Goal: Task Accomplishment & Management: Use online tool/utility

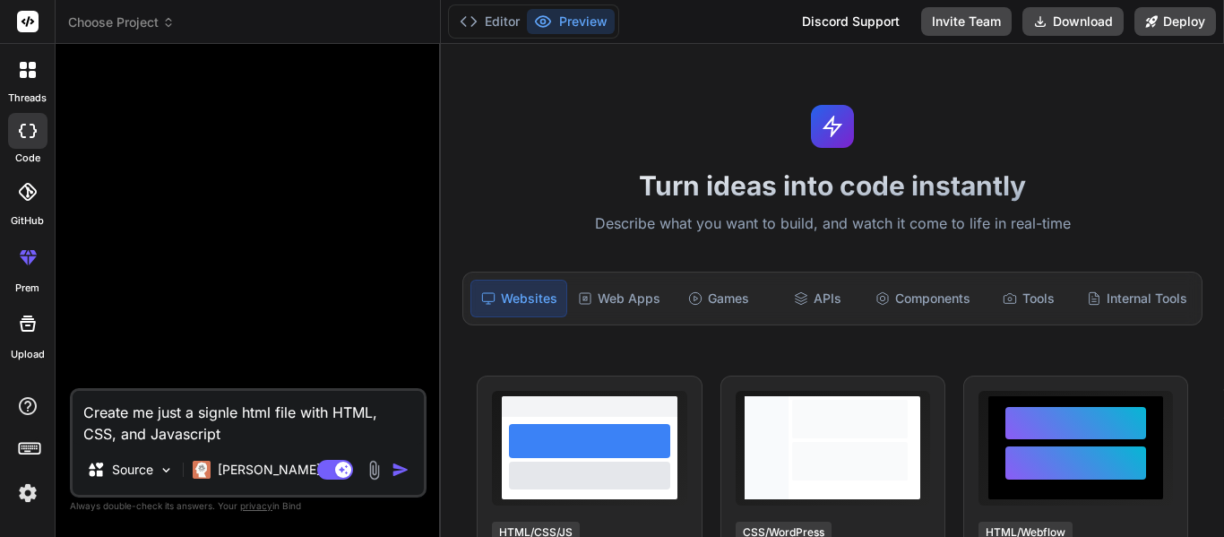
click at [22, 73] on icon at bounding box center [23, 74] width 7 height 7
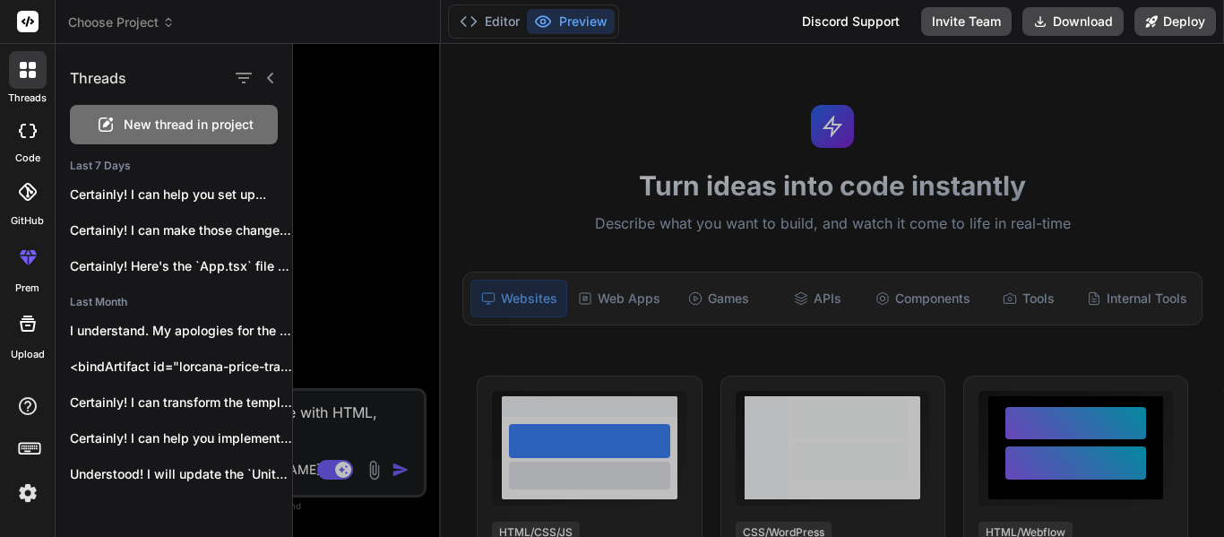
click at [141, 121] on span "New thread in project" at bounding box center [189, 125] width 130 height 18
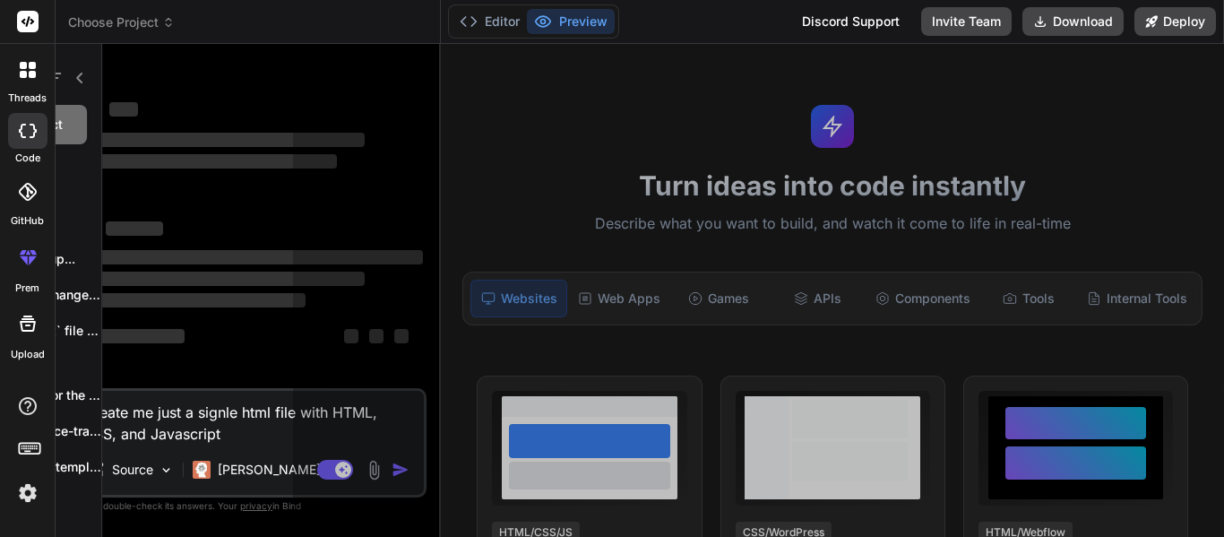
scroll to position [54, 0]
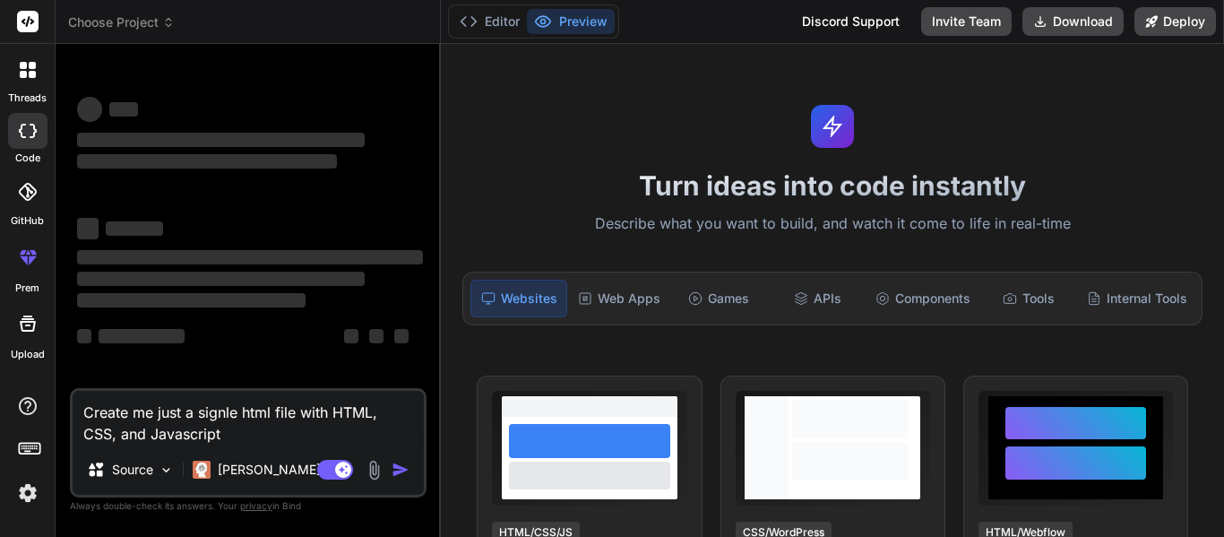
click at [224, 435] on textarea "Create me just a signle html file with HTML, CSS, and Javascript" at bounding box center [248, 418] width 351 height 54
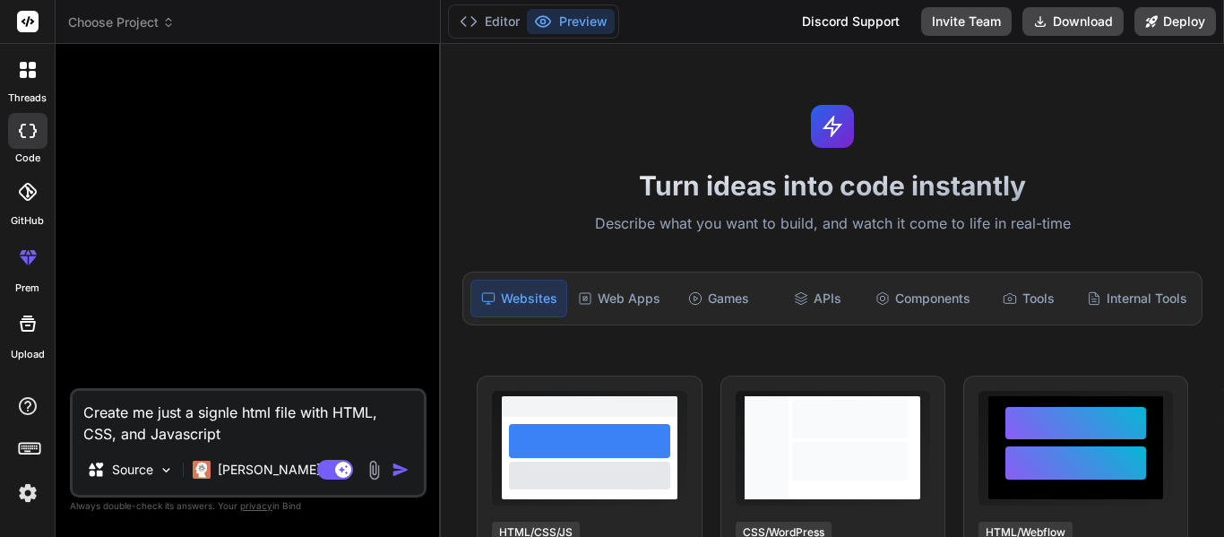
type textarea "x"
type textarea "C"
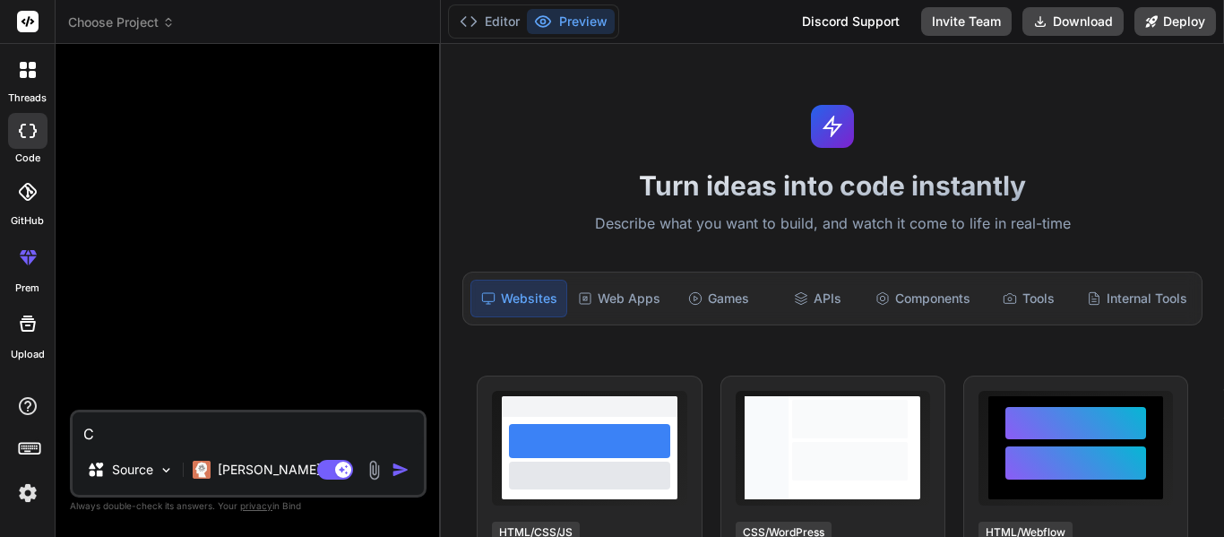
type textarea "x"
type textarea "Cr"
type textarea "x"
type textarea "Cre"
type textarea "x"
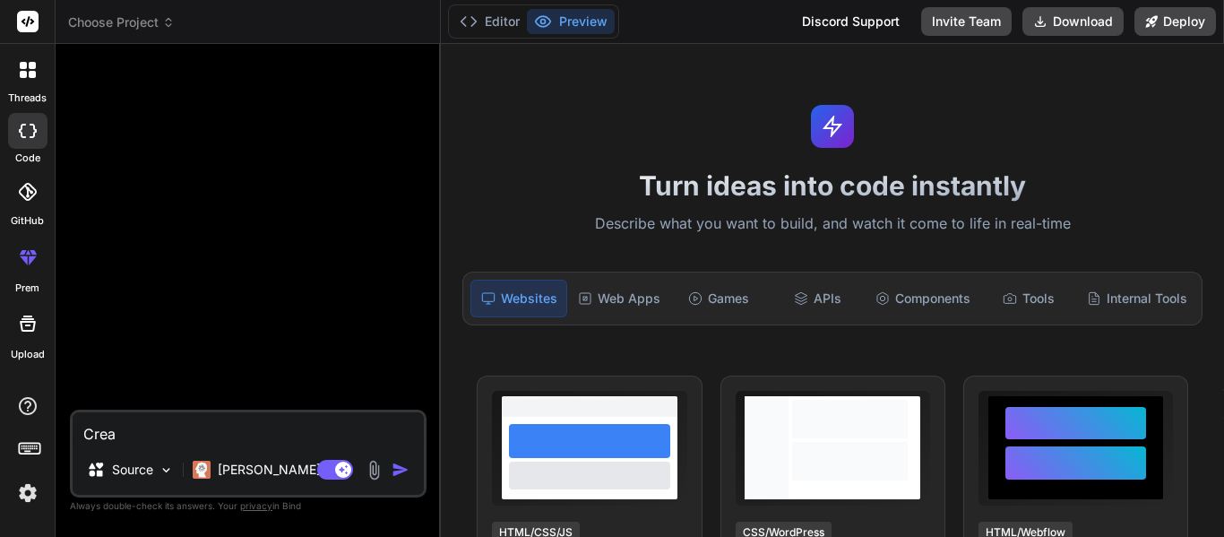
type textarea "Creat"
type textarea "x"
type textarea "Create"
type textarea "x"
type textarea "Create me"
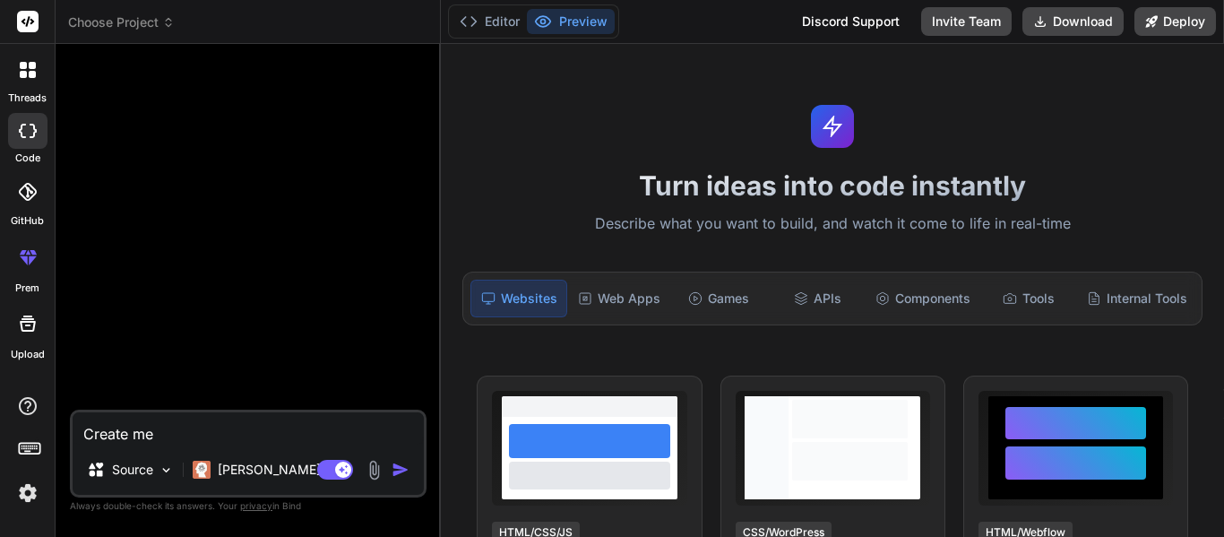
type textarea "x"
type textarea "Create me a"
type textarea "x"
type textarea "Create me a"
type textarea "x"
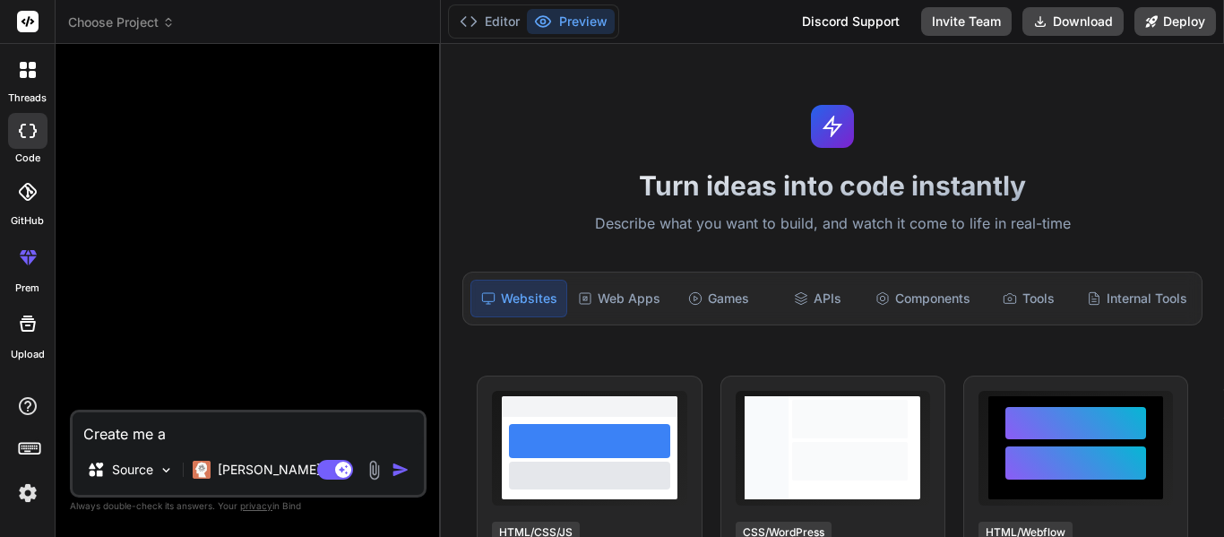
type textarea "Create me a l"
type textarea "x"
type textarea "Create me a lo"
type textarea "x"
type textarea "Create me a lor"
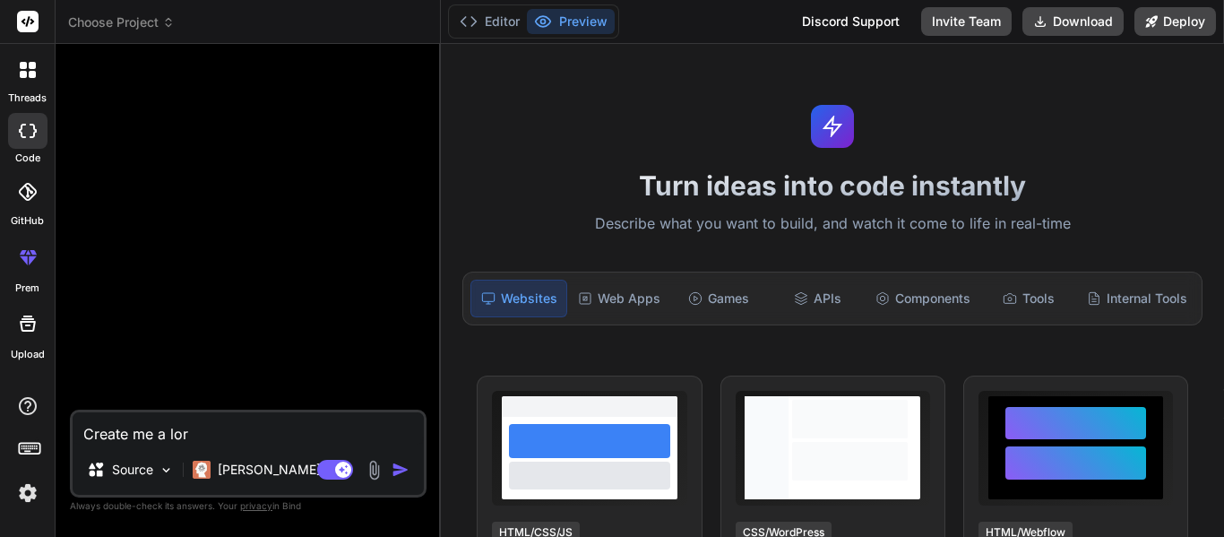
type textarea "x"
type textarea "Create me a lorc"
type textarea "x"
type textarea "Create me a lorca"
type textarea "x"
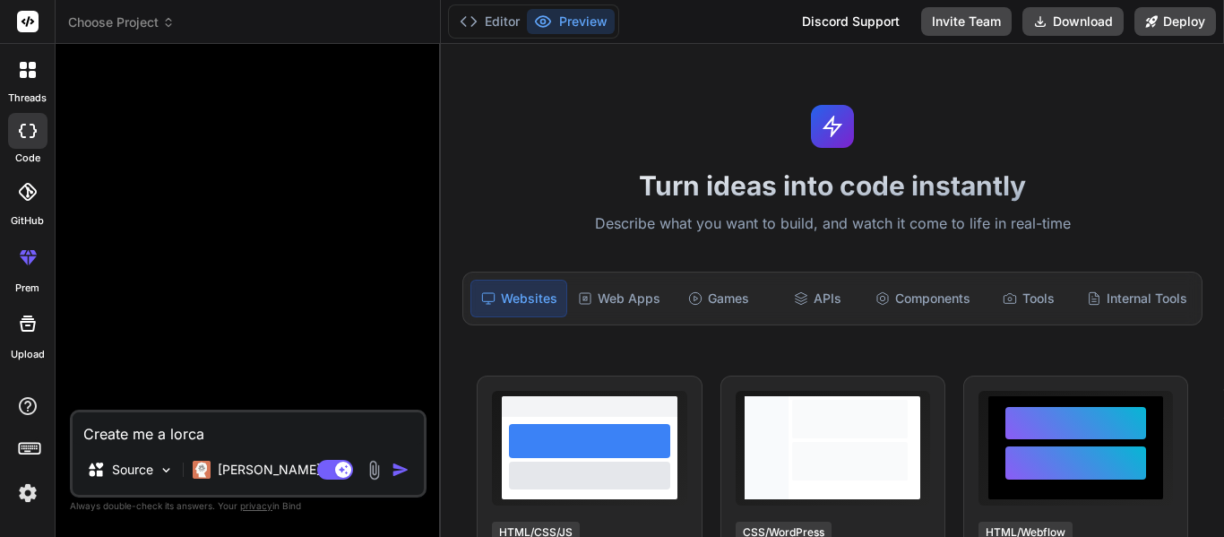
type textarea "Create me a lorcan"
type textarea "x"
type textarea "Create me a lorcana"
type textarea "x"
type textarea "Create me a lorcana"
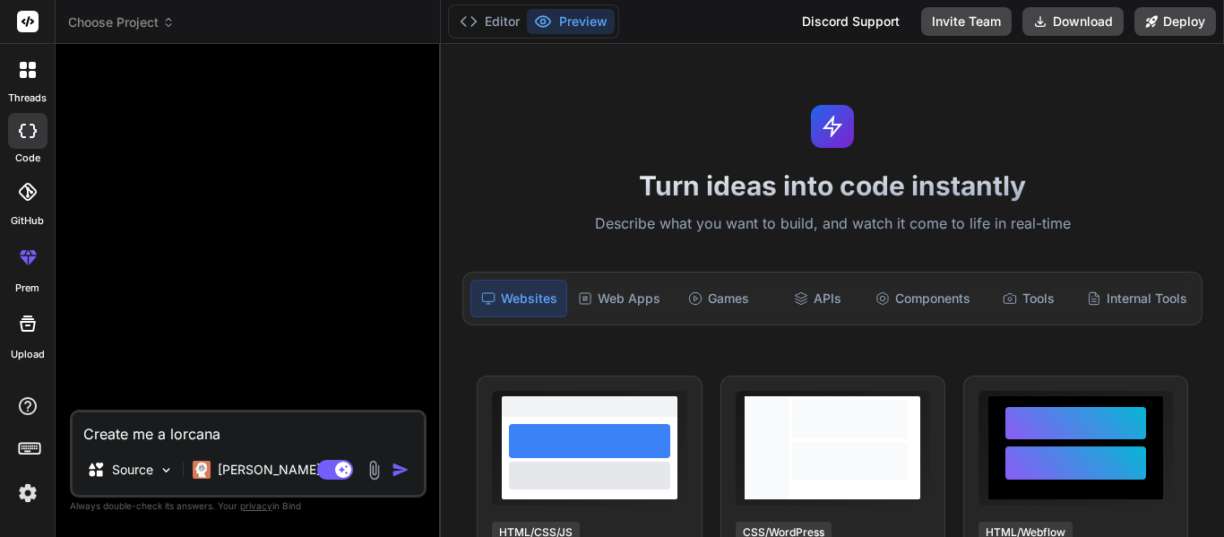
type textarea "x"
type textarea "Create me a lorcana c"
type textarea "x"
type textarea "Create me a lorcana ca"
type textarea "x"
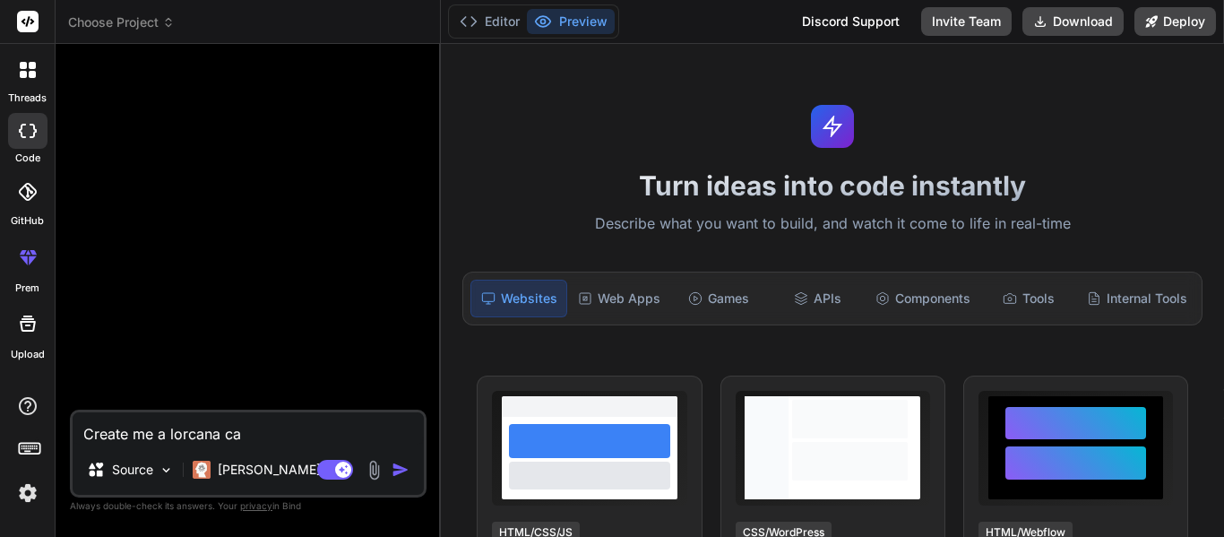
type textarea "Create me a lorcana car"
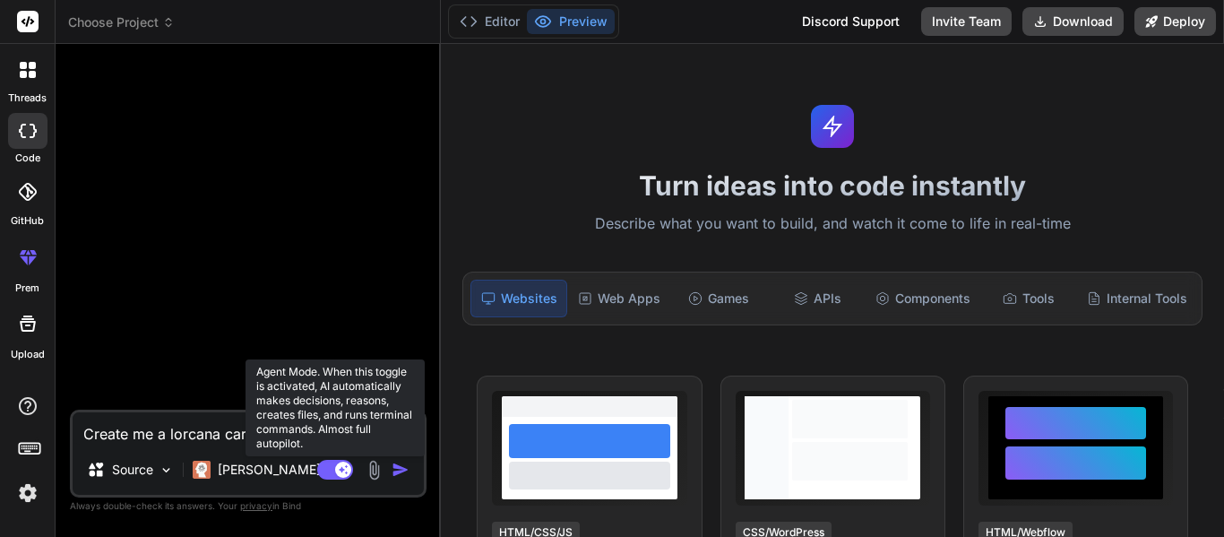
type textarea "x"
type textarea "Create me a lorcana card"
click at [342, 480] on icon at bounding box center [335, 470] width 36 height 21
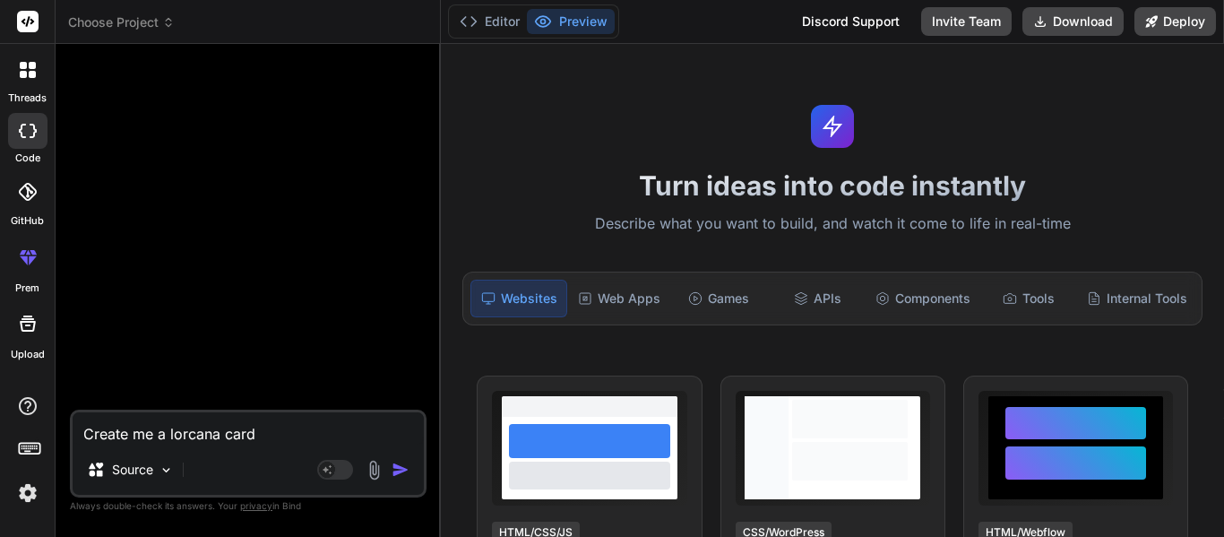
click at [187, 424] on textarea "Create me a lorcana card" at bounding box center [248, 428] width 351 height 32
type textarea "x"
type textarea "S"
type textarea "x"
type textarea "Sp"
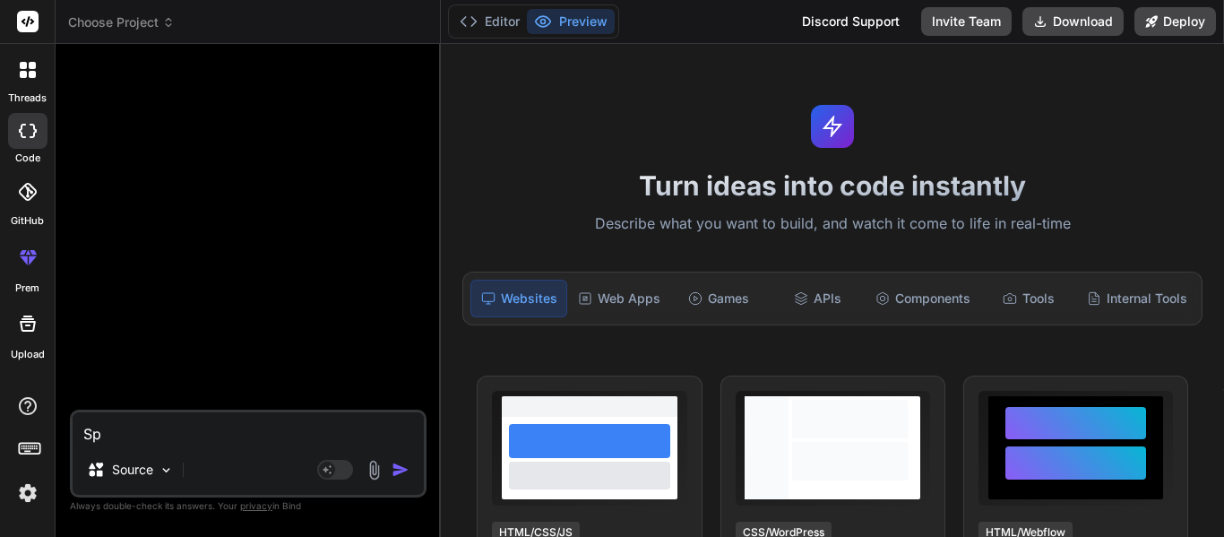
type textarea "x"
type textarea "Spl"
type textarea "x"
type textarea "Splo"
type textarea "x"
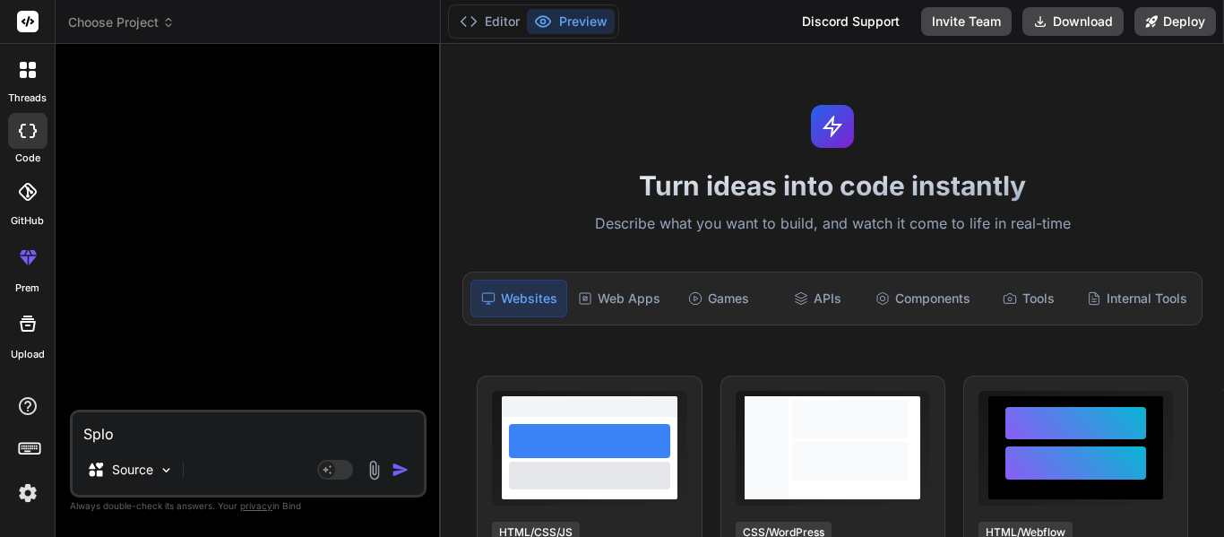
type textarea "Splot"
type textarea "x"
type textarea "Splot"
type textarea "x"
type textarea "Splot t"
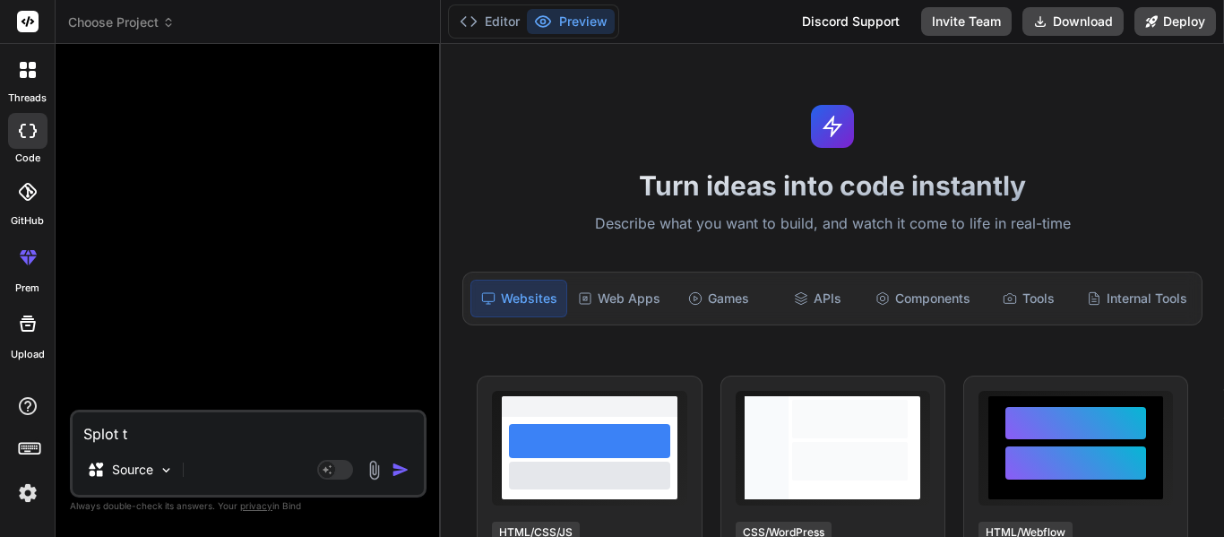
type textarea "x"
type textarea "Splot"
type textarea "x"
type textarea "Splot"
type textarea "x"
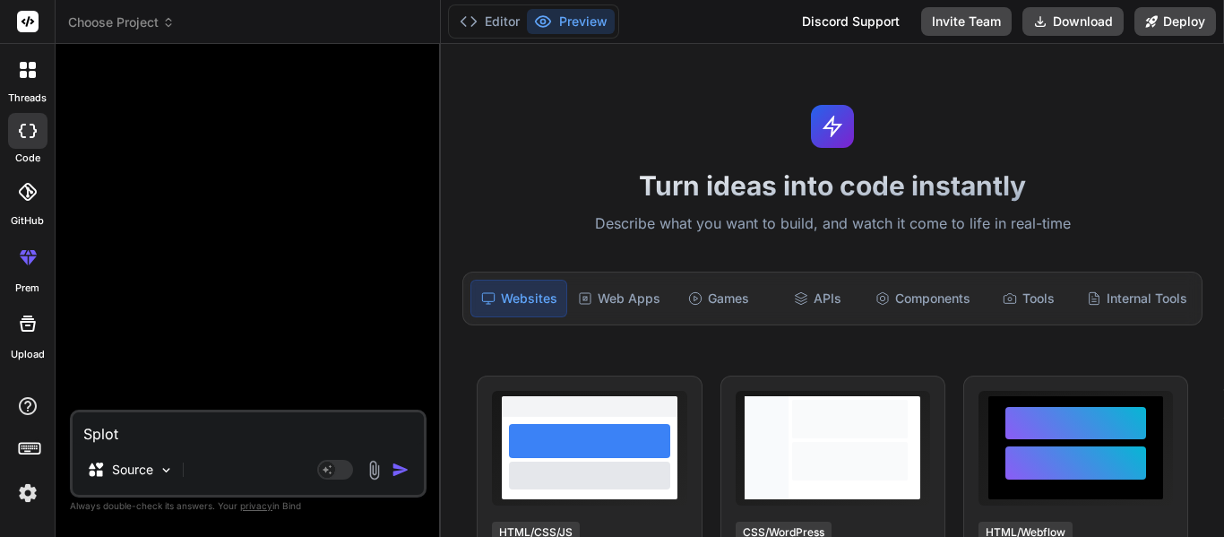
type textarea "Splo"
type textarea "x"
type textarea "Spl"
type textarea "x"
type textarea "Spli"
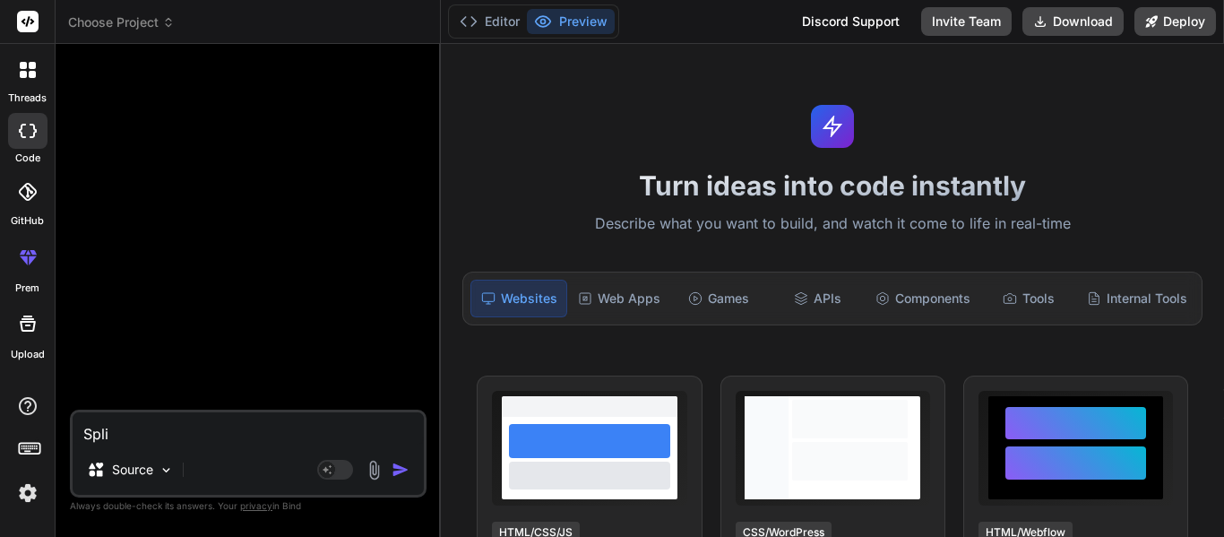
type textarea "x"
type textarea "Split"
type textarea "x"
type textarea "Split"
type textarea "x"
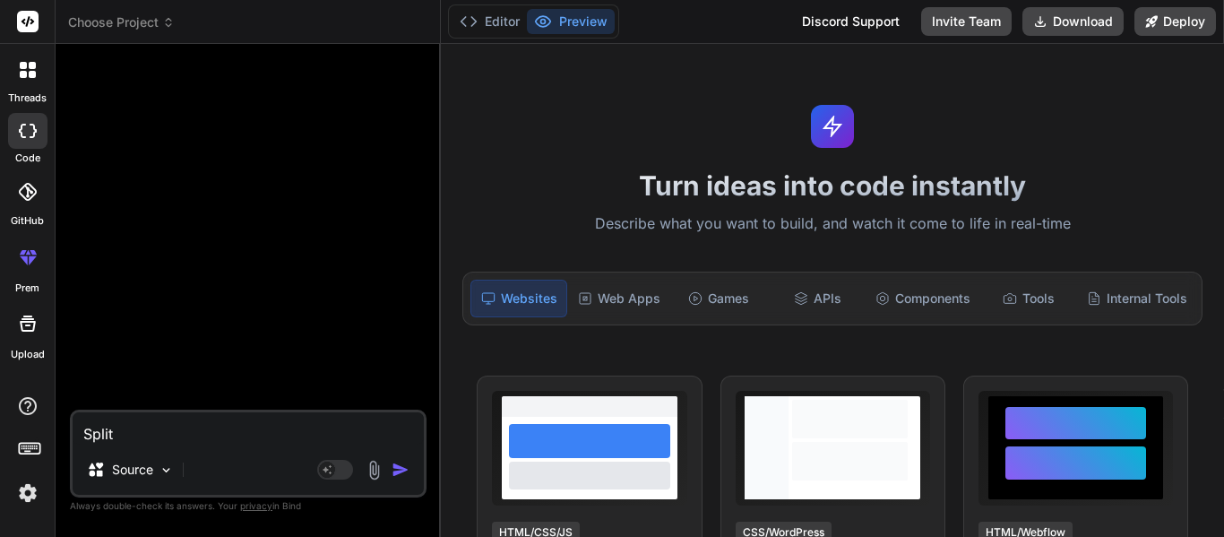
type textarea "Split t"
type textarea "x"
type textarea "Split th"
type textarea "x"
type textarea "Split the"
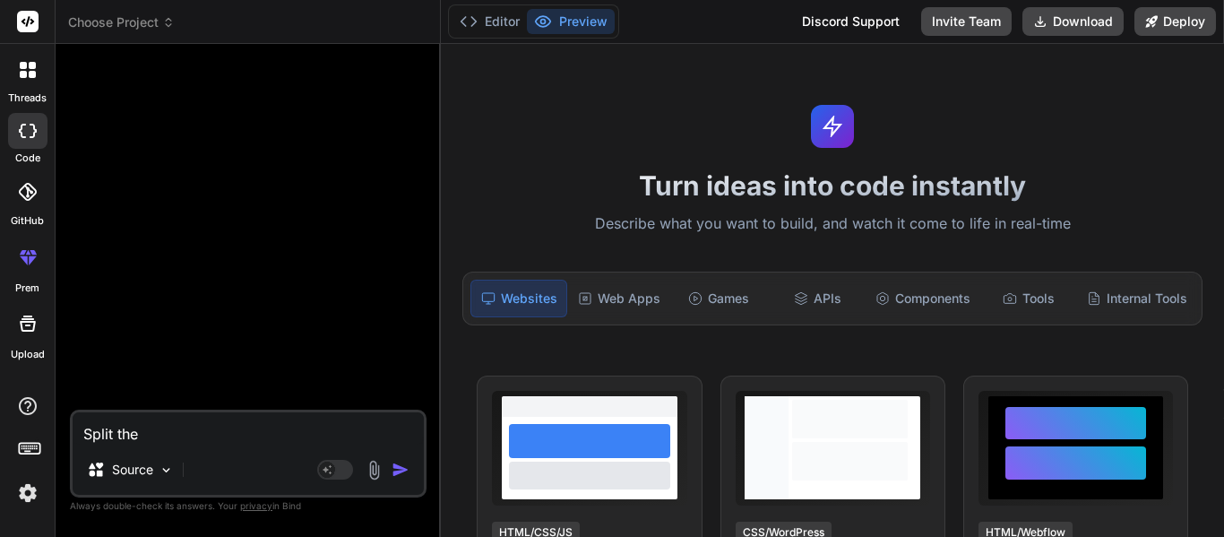
type textarea "x"
type textarea "Split the"
type textarea "x"
type textarea "Split the s"
type textarea "x"
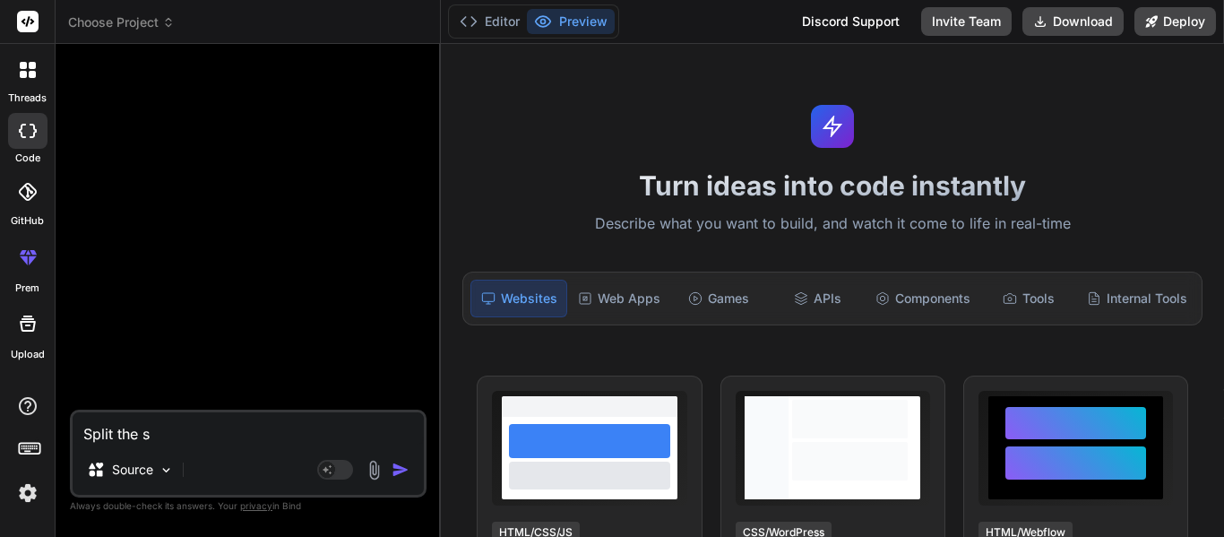
type textarea "Split the sc"
type textarea "x"
type textarea "Split the scr"
type textarea "x"
type textarea "Split the screen"
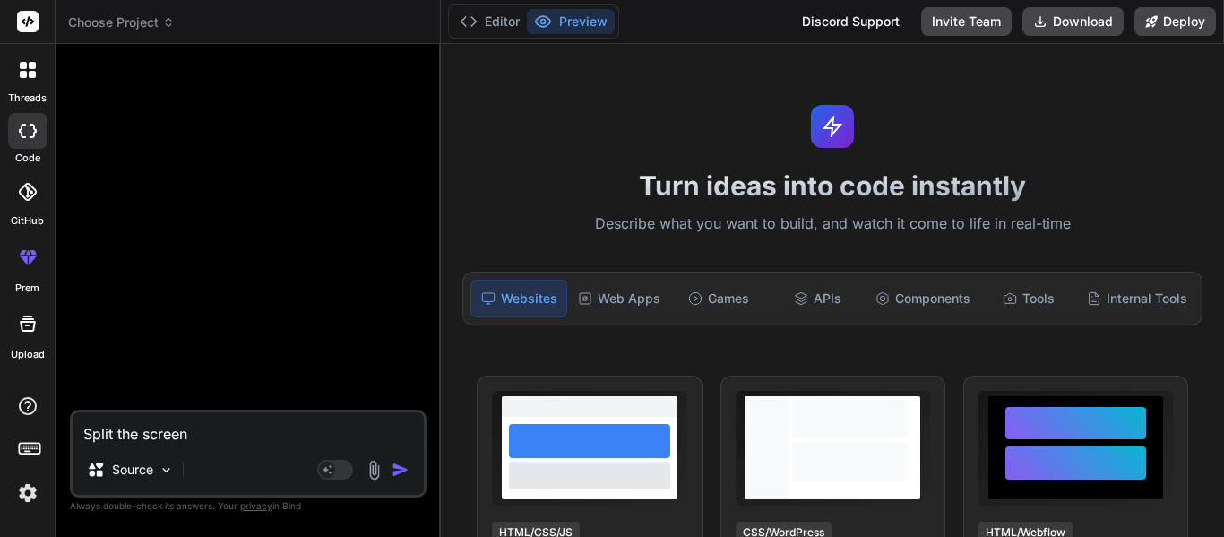
type textarea "x"
type textarea "Split the screen"
type textarea "x"
type textarea "Split the screen i"
type textarea "x"
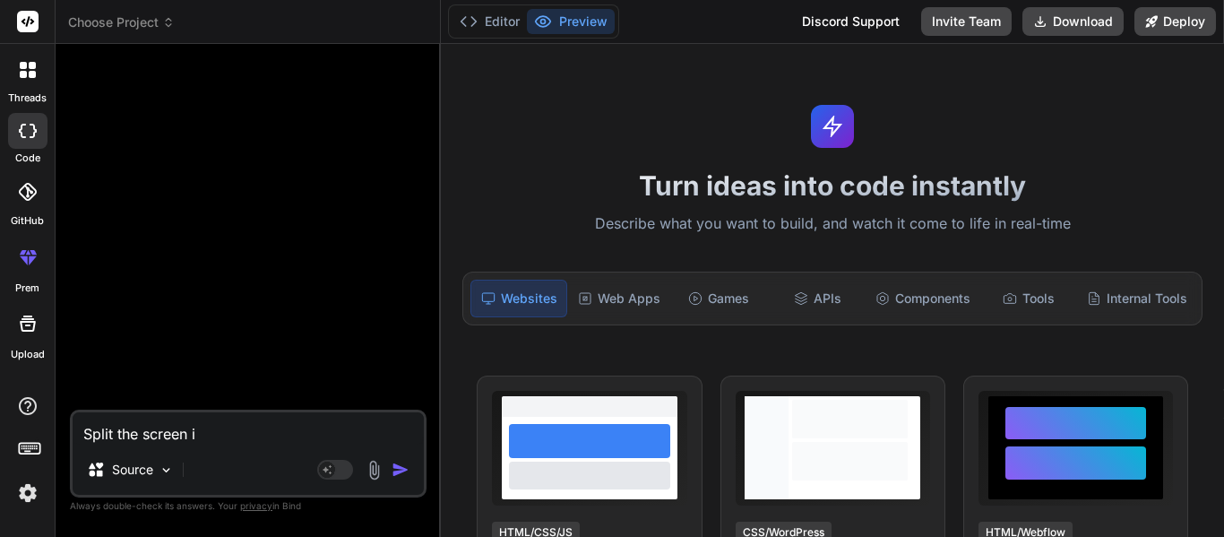
type textarea "Split the screen in"
type textarea "x"
type textarea "Split the screen int"
type textarea "x"
type textarea "Split the screen into"
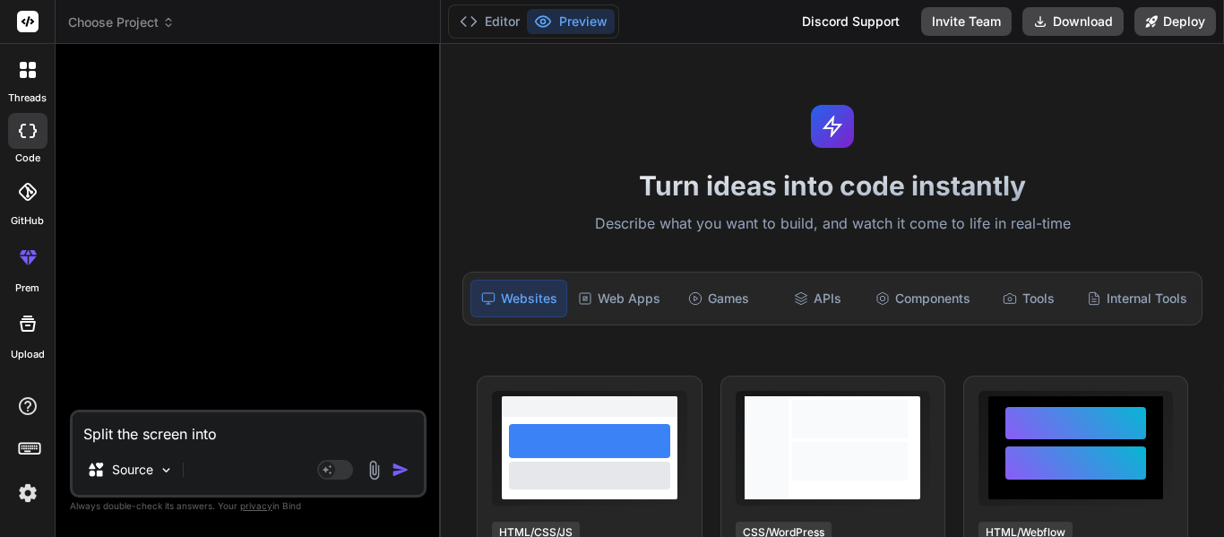
type textarea "x"
type textarea "Split the screen into"
type textarea "x"
type textarea "Split the screen into to"
type textarea "x"
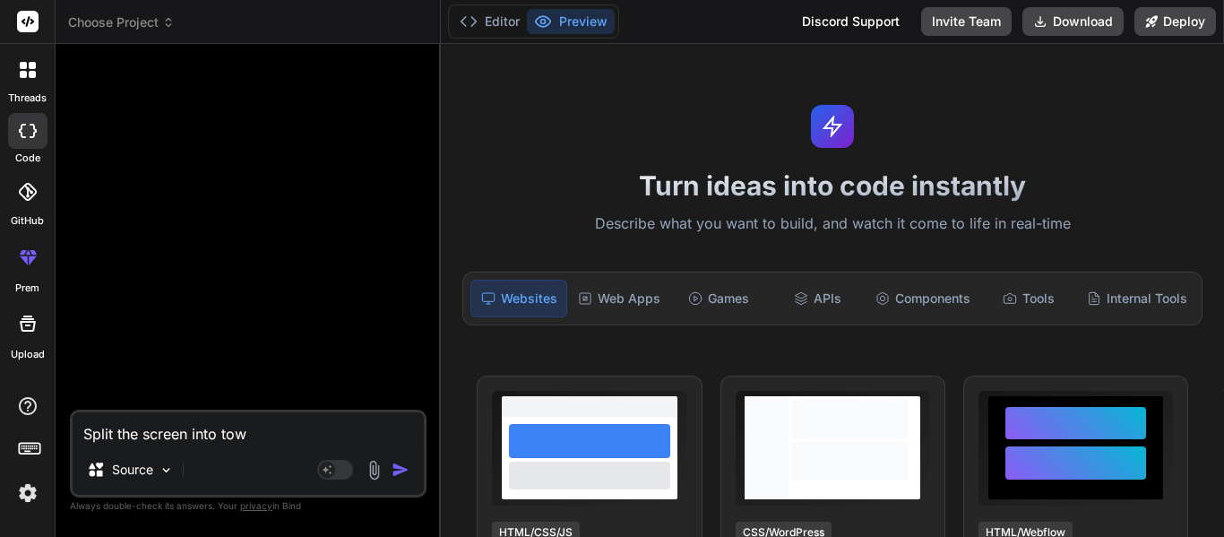
type textarea "Split the screen into"
type textarea "x"
type textarea "Split the screen into town"
type textarea "x"
type textarea "Split the screen into town"
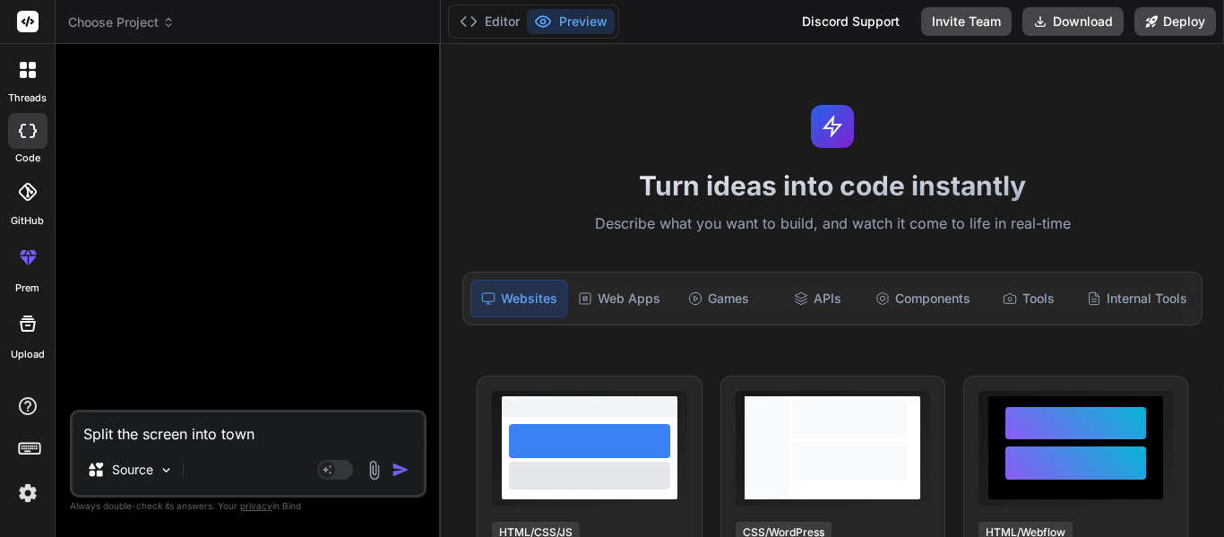
type textarea "x"
type textarea "Split the screen into tow"
type textarea "x"
type textarea "Split the screen into to"
type textarea "x"
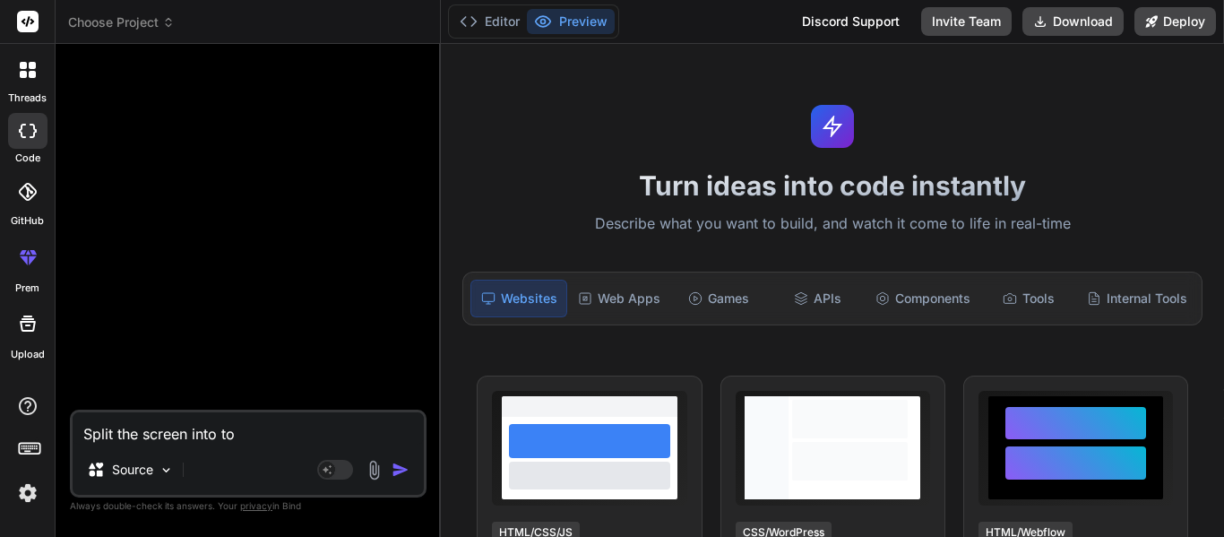
type textarea "Split the screen into t"
type textarea "x"
type textarea "Split the screen into tw"
type textarea "x"
type textarea "Split the screen into two"
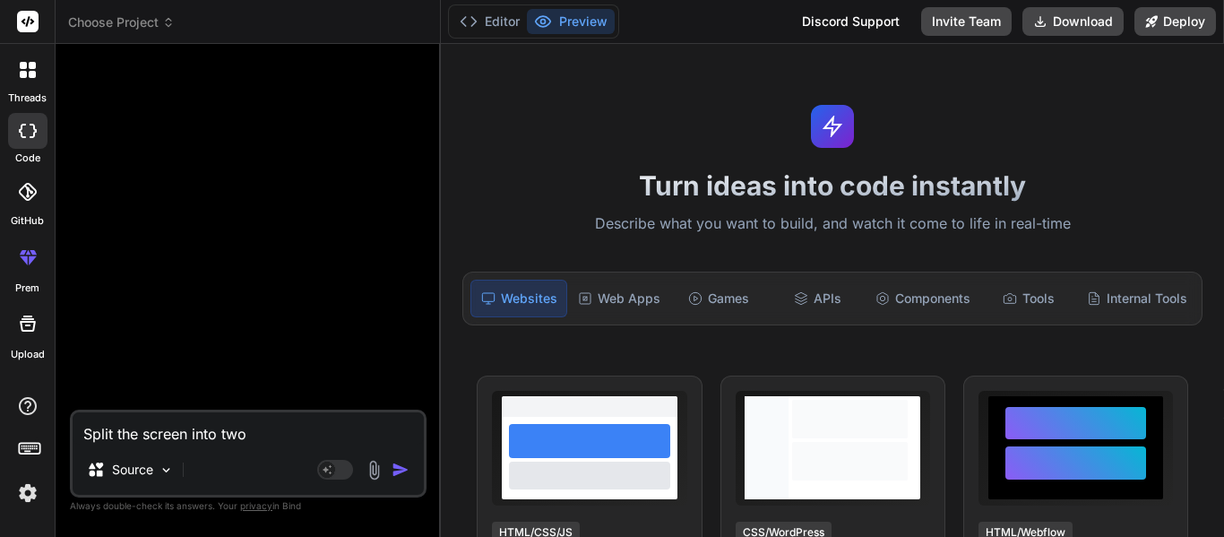
type textarea "x"
type textarea "Split the screen into two"
type textarea "x"
type textarea "Split the screen into two s"
type textarea "x"
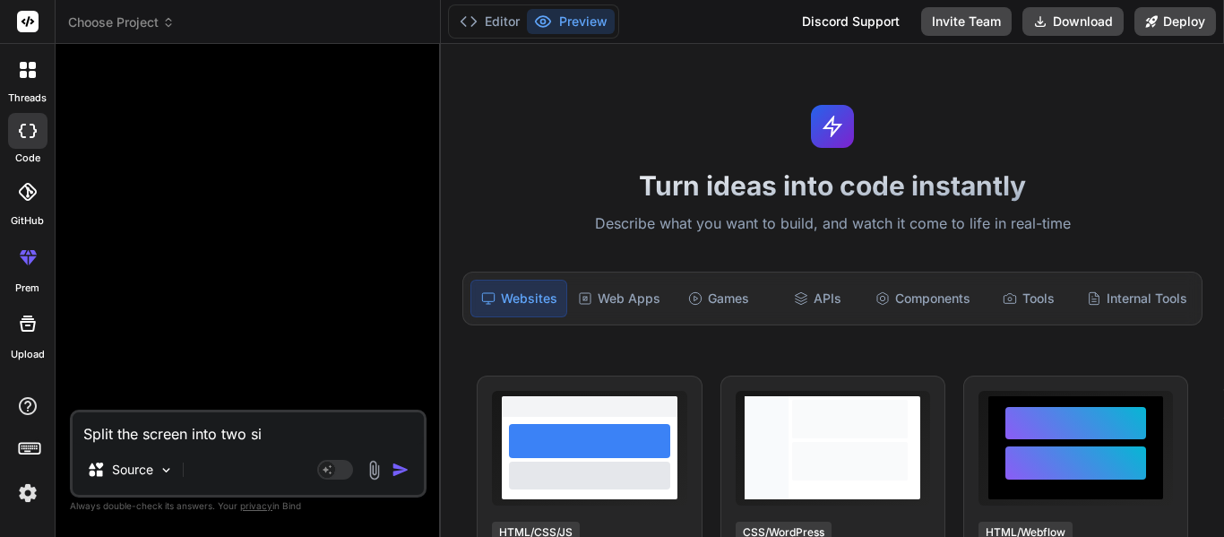
type textarea "Split the screen into two sid"
type textarea "x"
type textarea "Split the screen into two side"
type textarea "x"
type textarea "Split the screen into two sides"
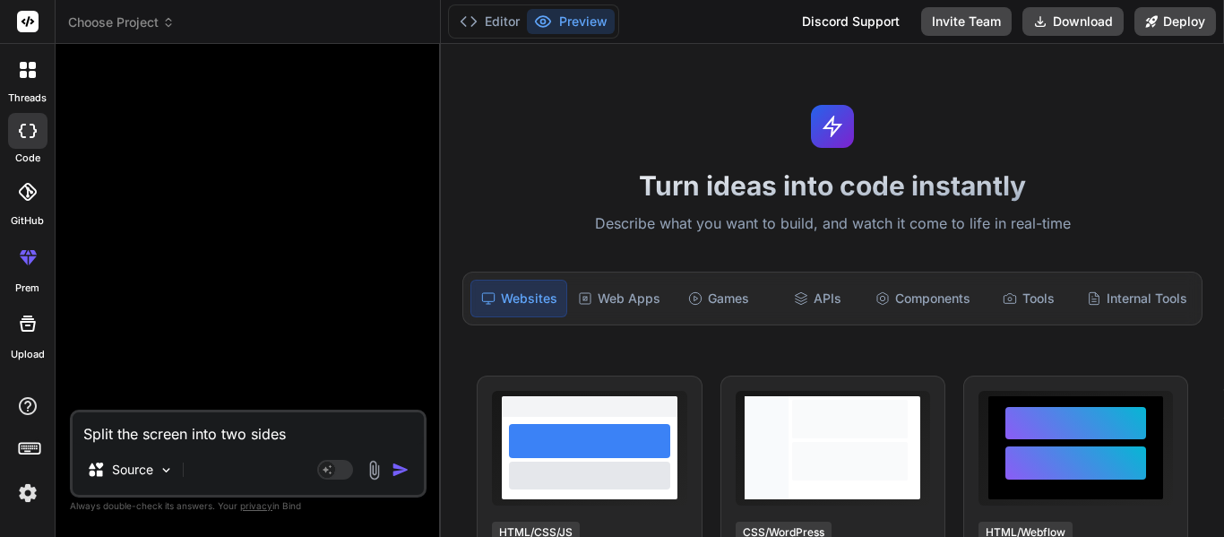
type textarea "x"
type textarea "Split the screen into two sides."
type textarea "x"
type textarea "Split the screen into two sides."
type textarea "x"
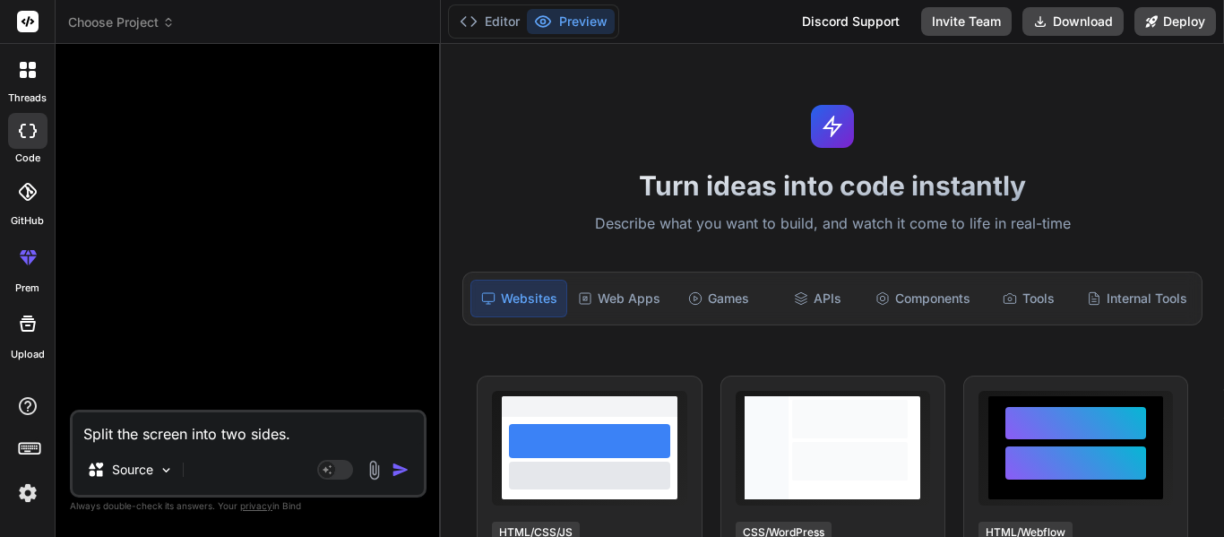
type textarea "Split the screen into two sides. T"
type textarea "x"
type textarea "Split the screen into two sides. Th"
type textarea "x"
type textarea "Split the screen into two sides. The"
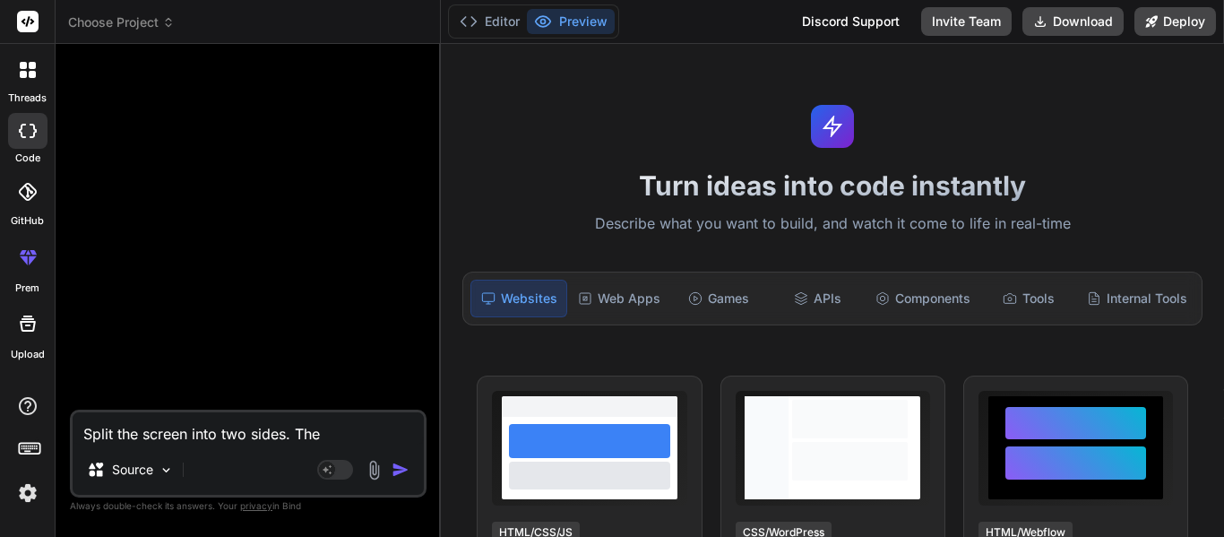
type textarea "x"
type textarea "Split the screen into two sides. The"
type textarea "x"
type textarea "Split the screen into two sides. The le"
type textarea "x"
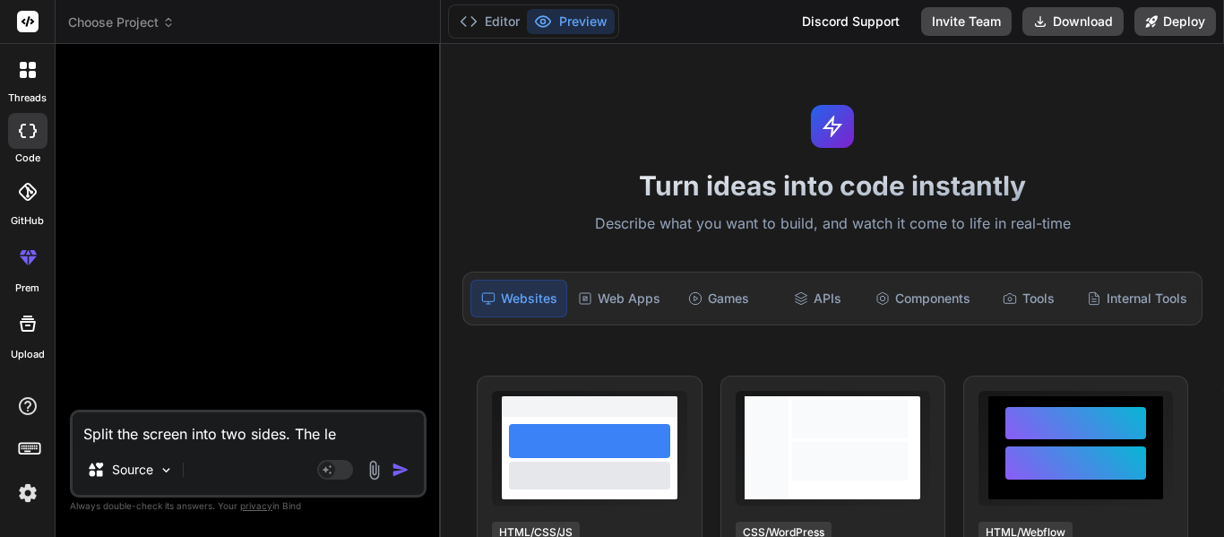
type textarea "Split the screen into two sides. The lef"
type textarea "x"
type textarea "Split the screen into two sides. The left"
type textarea "x"
type textarea "Split the screen into two sides. The left"
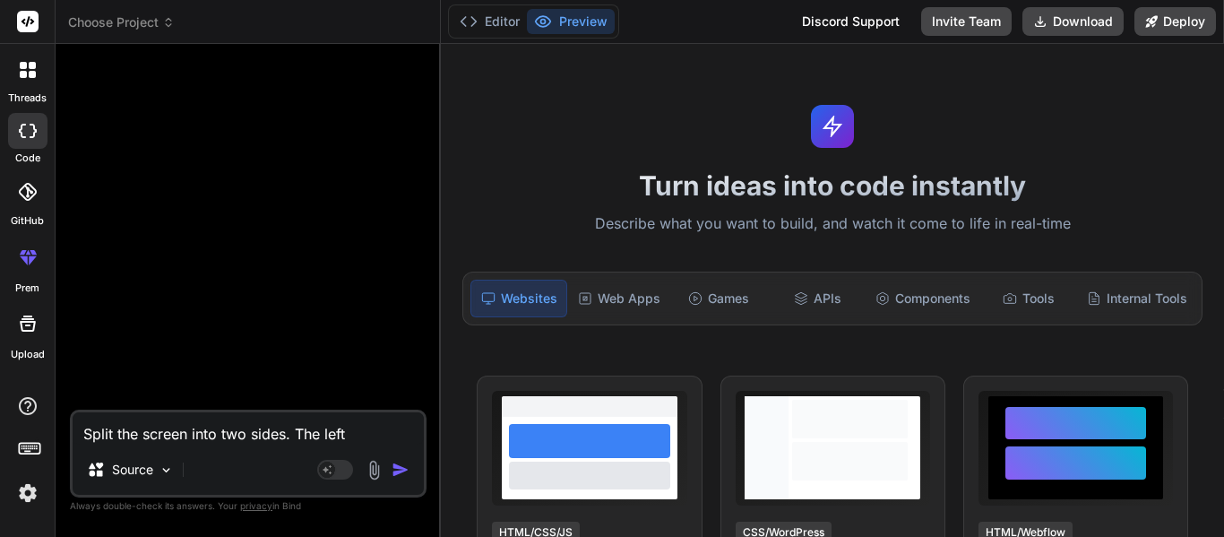
type textarea "x"
type textarea "Split the screen into two sides. The left s"
type textarea "x"
type textarea "Split the screen into two sides. The left si"
type textarea "x"
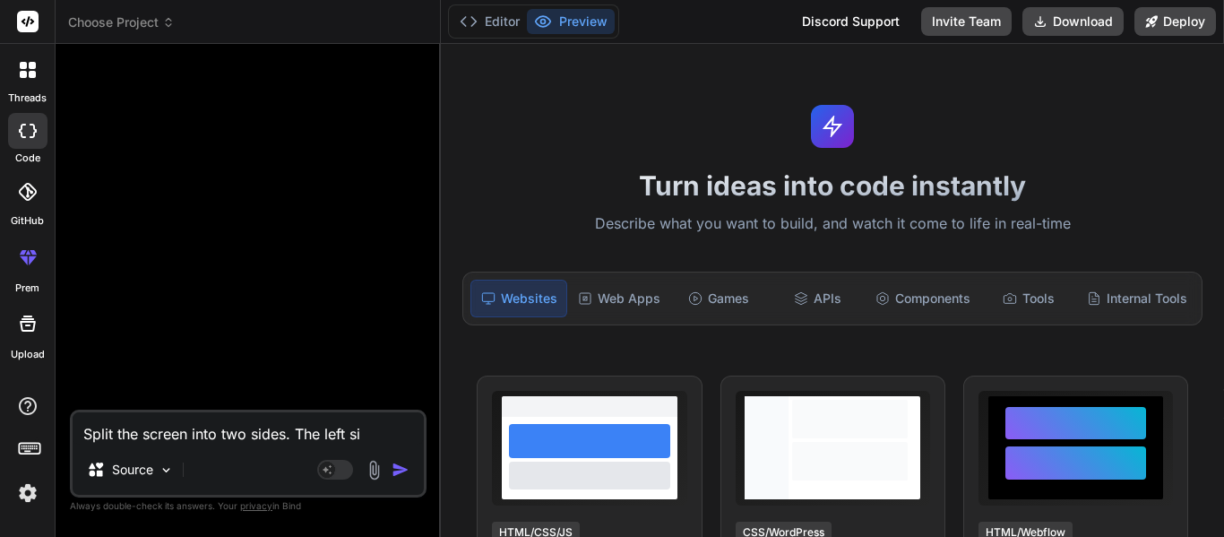
type textarea "Split the screen into two sides. The left sid"
type textarea "x"
type textarea "Split the screen into two sides. The left side"
type textarea "x"
type textarea "Split the screen into two sides. The left side s"
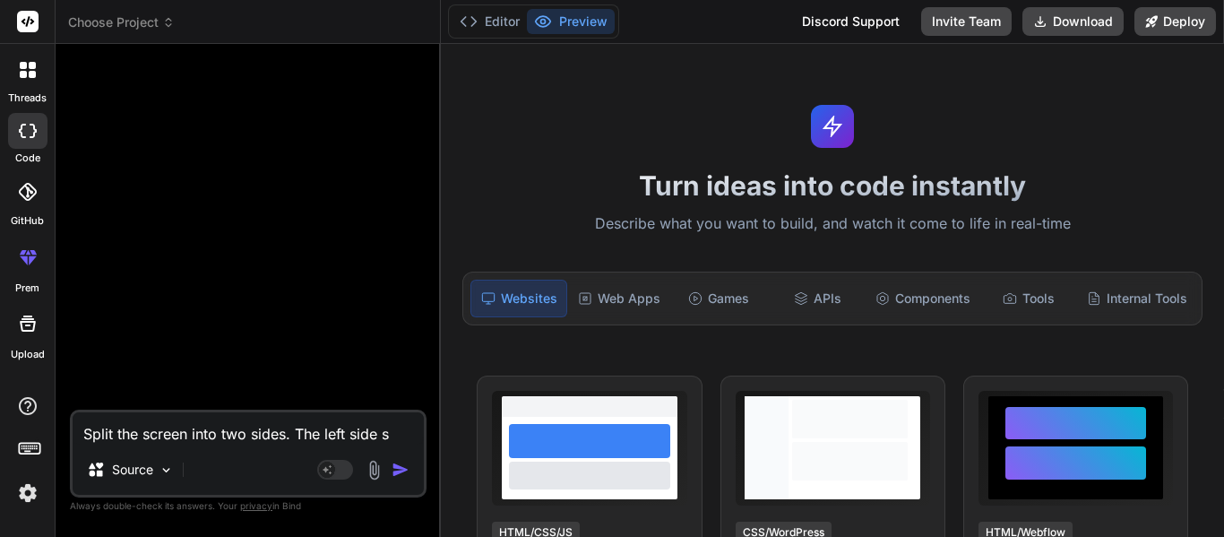
type textarea "x"
type textarea "Split the screen into two sides. The left side sh"
type textarea "x"
type textarea "Split the screen into two sides. The left side sho"
type textarea "x"
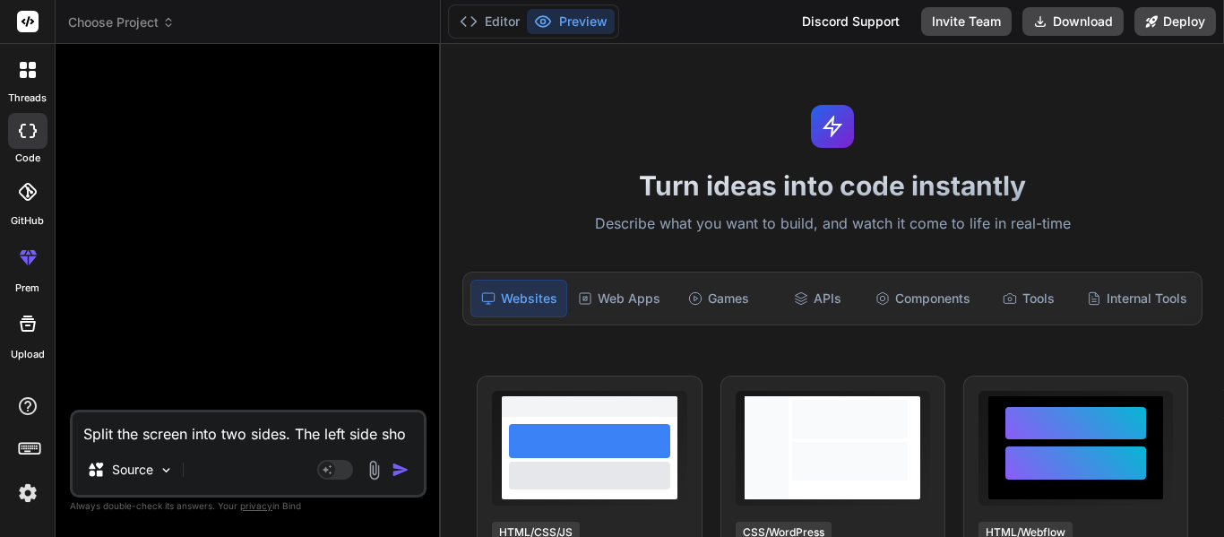
type textarea "Split the screen into two sides. The left side shou"
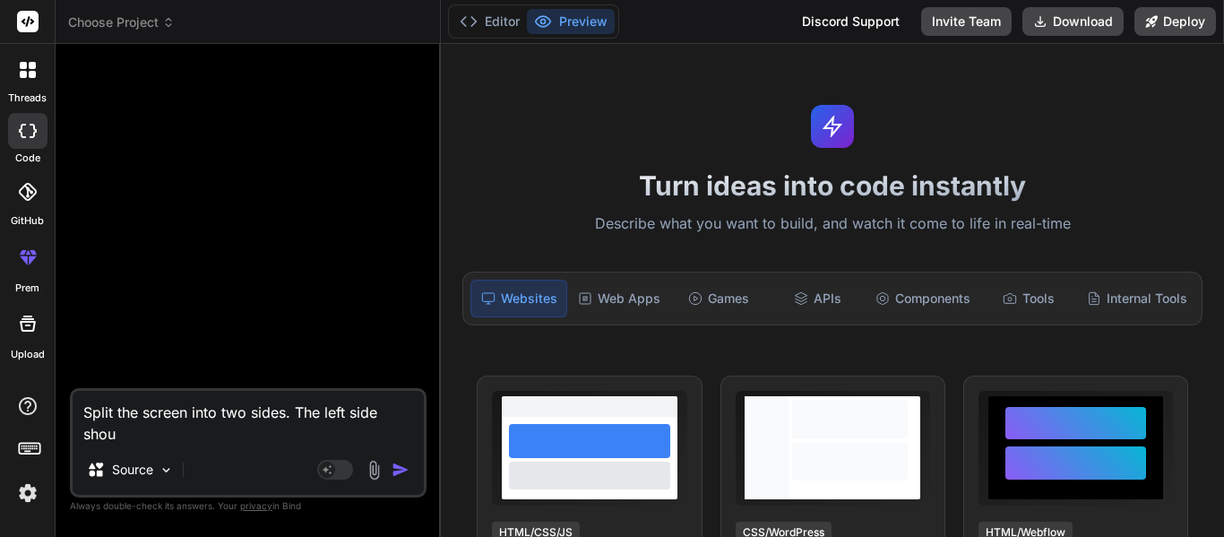
type textarea "x"
type textarea "Split the screen into two sides. The left side shoul"
type textarea "x"
type textarea "Split the screen into two sides. The left side should"
type textarea "x"
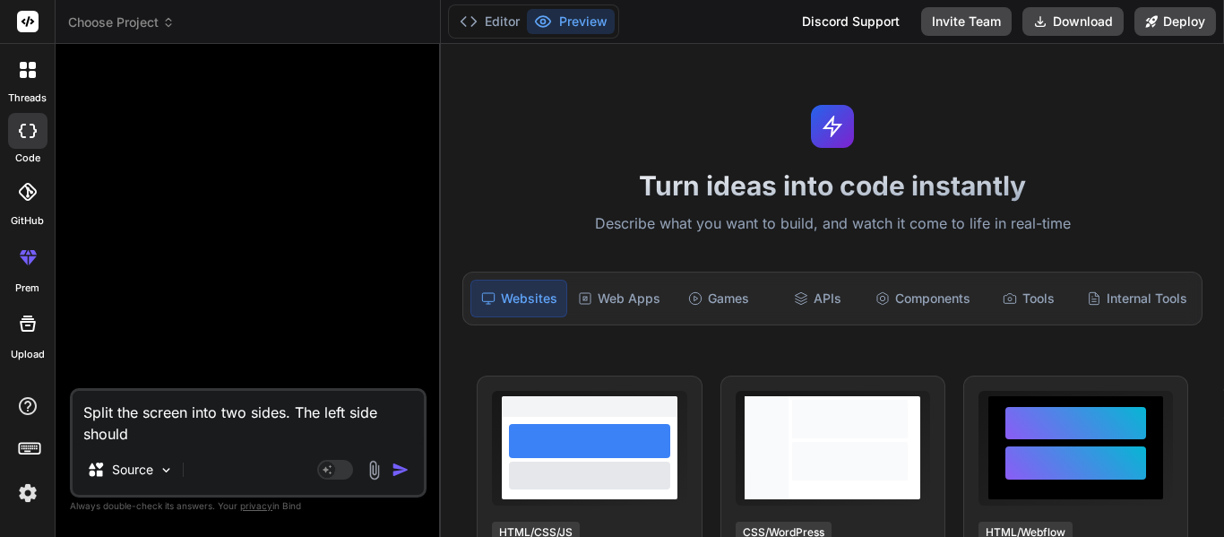
type textarea "Split the screen into two sides. The left side should"
type textarea "x"
type textarea "Split the screen into two sides. The left side should b"
type textarea "x"
type textarea "Split the screen into two sides. The left side should be"
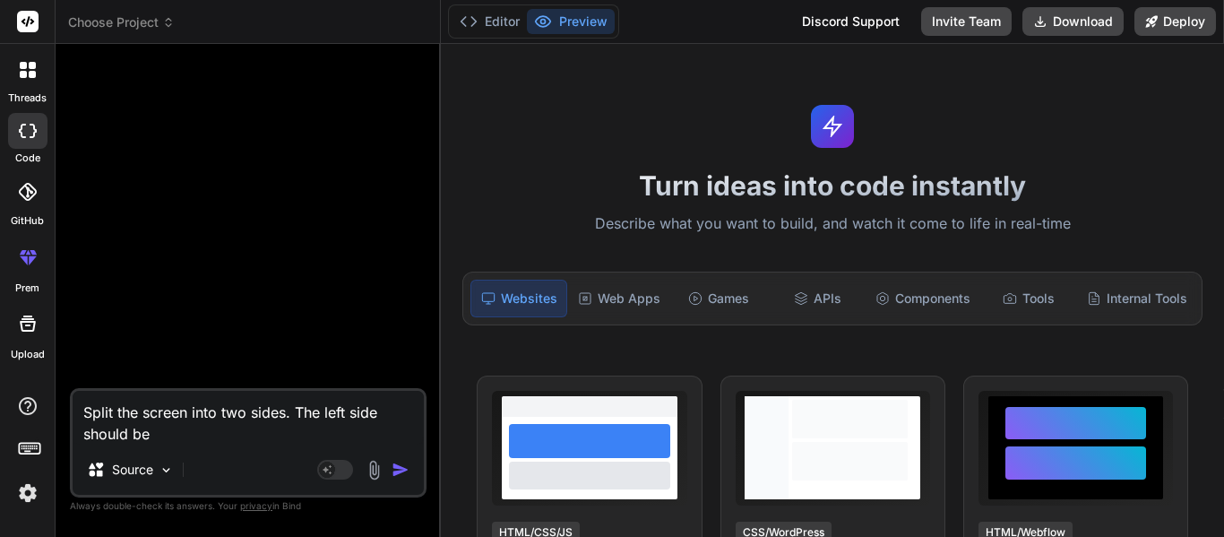
type textarea "x"
type textarea "Split the screen into two sides. The left side should be"
type textarea "x"
type textarea "Split the screen into two sides. The left side should be ge"
type textarea "x"
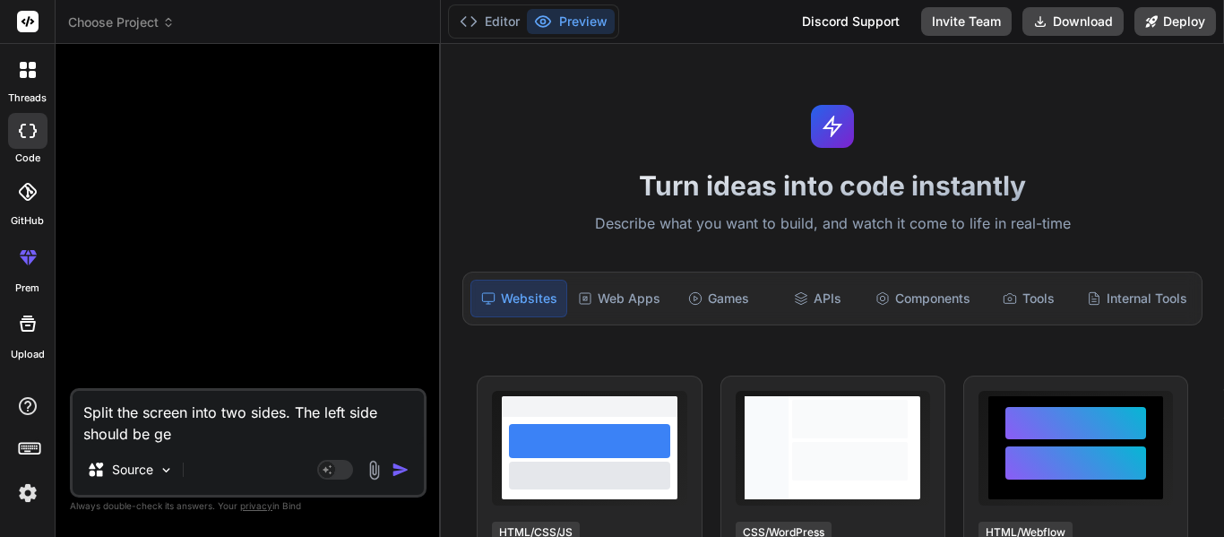
type textarea "Split the screen into two sides. The left side should be ger"
type textarea "x"
type textarea "Split the screen into two sides. The left side should be ge"
type textarea "x"
type textarea "Split the screen into two sides. The left side should be gr"
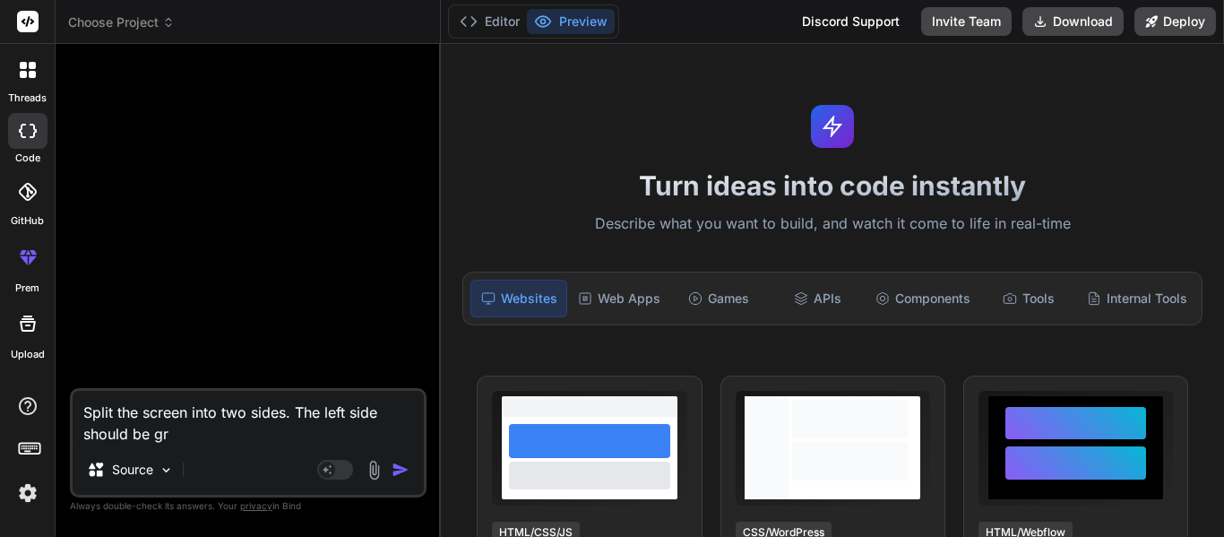
type textarea "x"
type textarea "Split the screen into two sides. The left side should be gray"
type textarea "x"
type textarea "Split the screen into two sides. The left side should be gray"
type textarea "x"
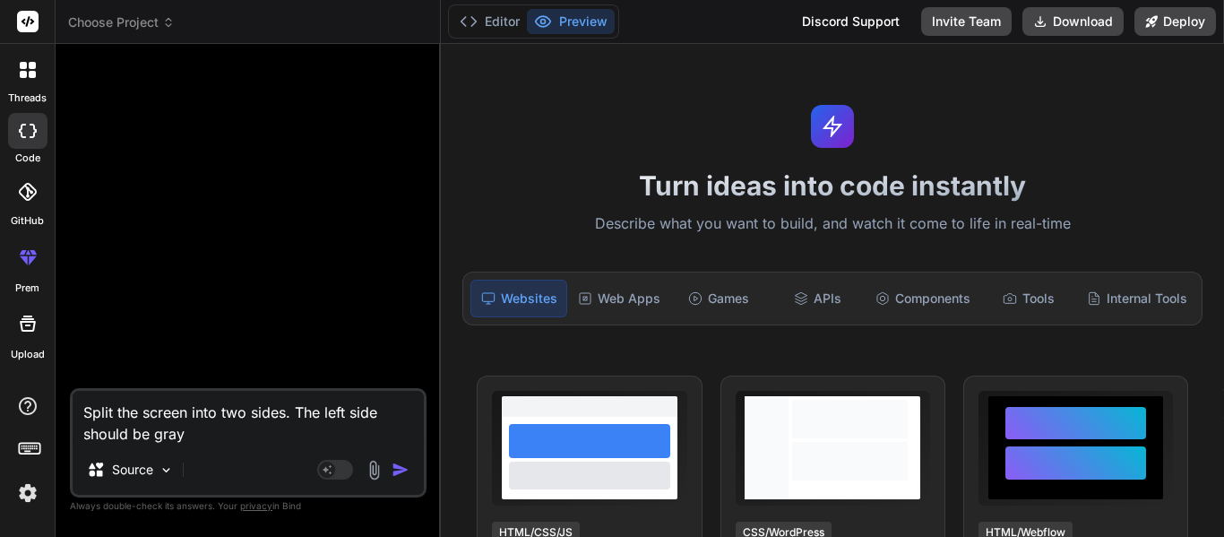
type textarea "Split the screen into two sides. The left side should be gray a"
type textarea "x"
type textarea "Split the screen into two sides. The left side should be gray"
type textarea "x"
type textarea "Split the screen into two sides. The left side should be gray"
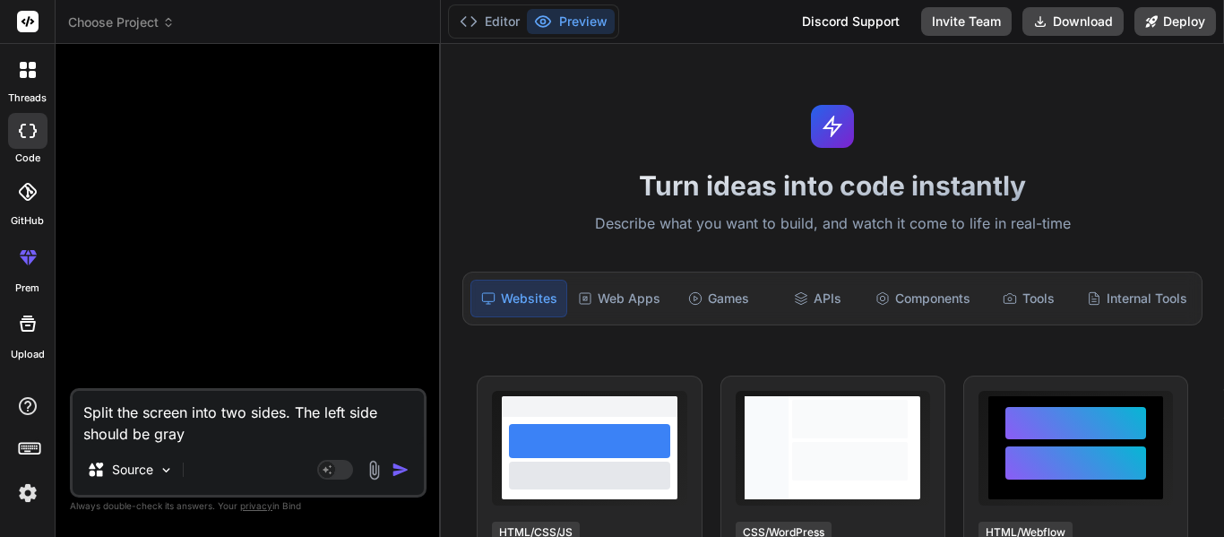
type textarea "x"
type textarea "Split the screen into two sides. The left side should be gray"
type textarea "x"
type textarea "Split the screen into two sides. The left side should be gray a"
type textarea "x"
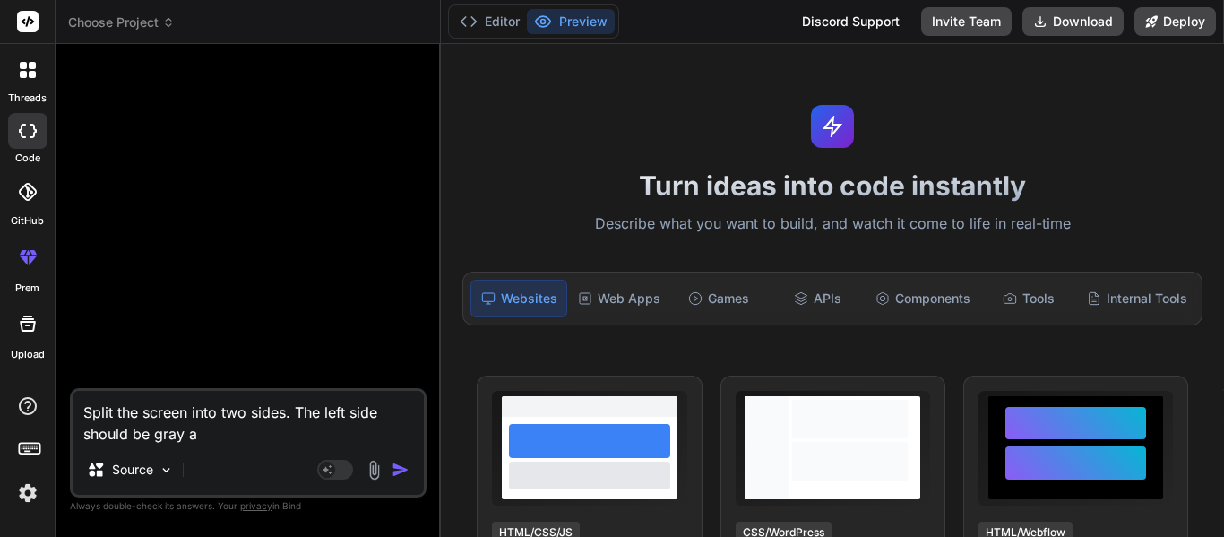
type textarea "Split the screen into two sides. The left side should be gray an"
type textarea "x"
type textarea "Split the screen into two sides. The left side should be gray and"
type textarea "x"
type textarea "Split the screen into two sides. The left side should be gray and"
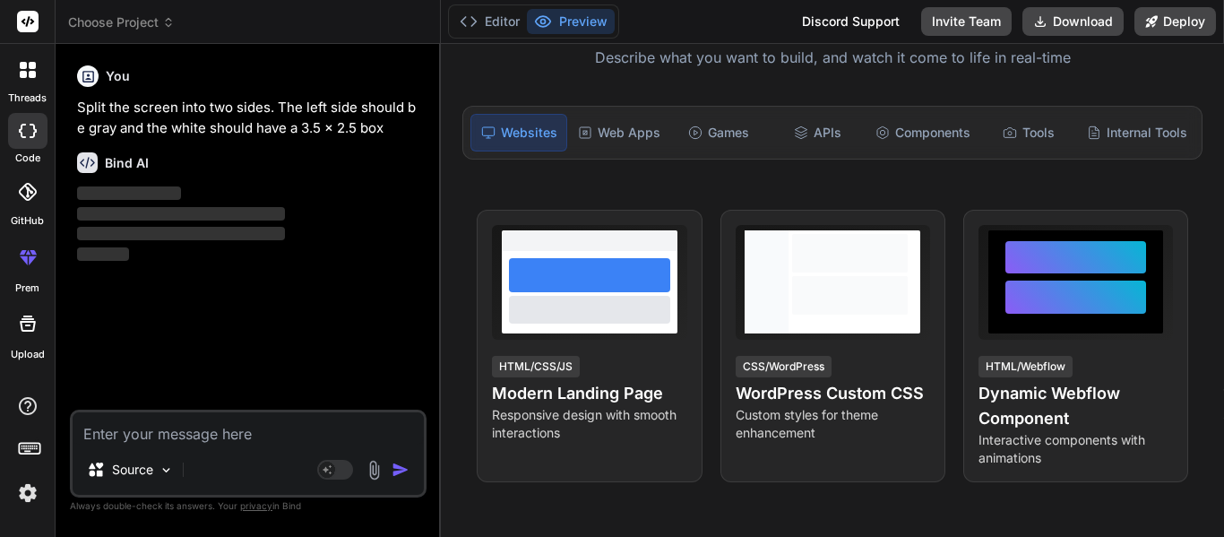
scroll to position [161, 0]
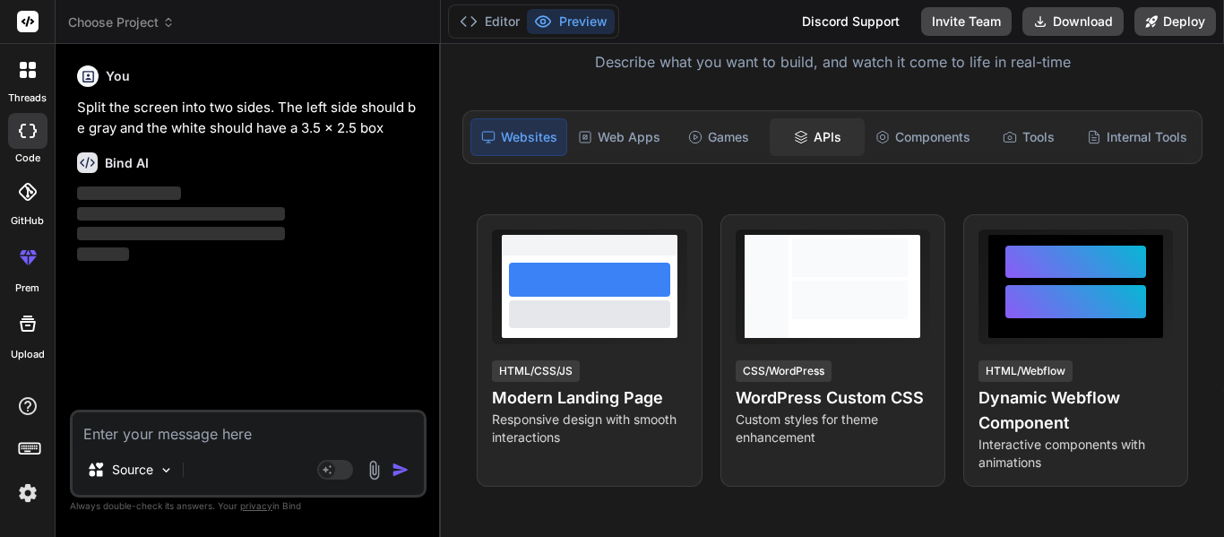
click at [803, 123] on div "APIs" at bounding box center [817, 137] width 95 height 38
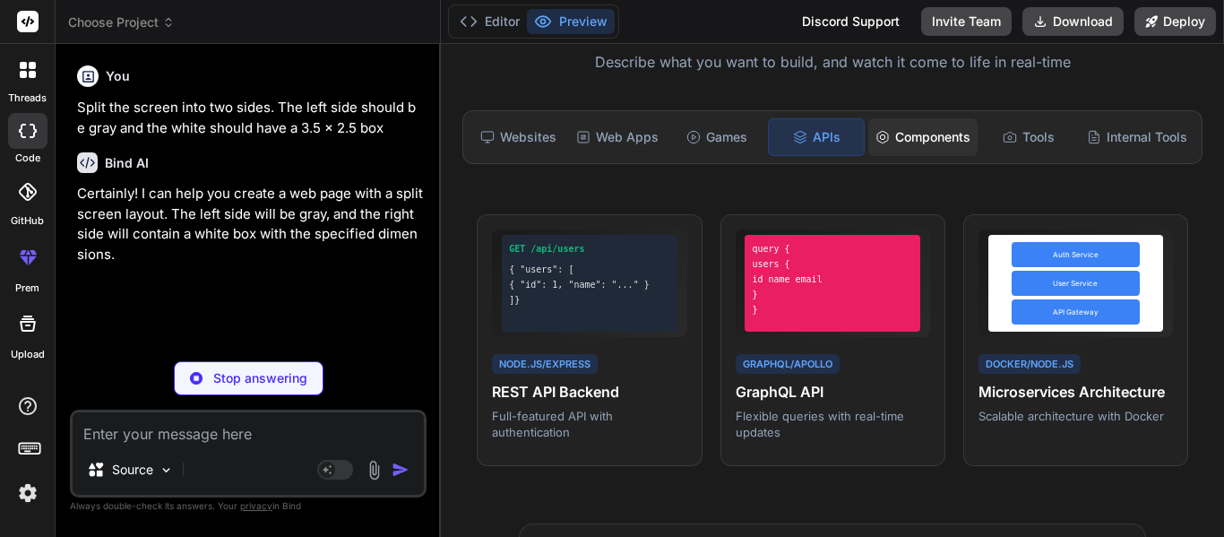
click at [940, 135] on div "Components" at bounding box center [923, 137] width 109 height 38
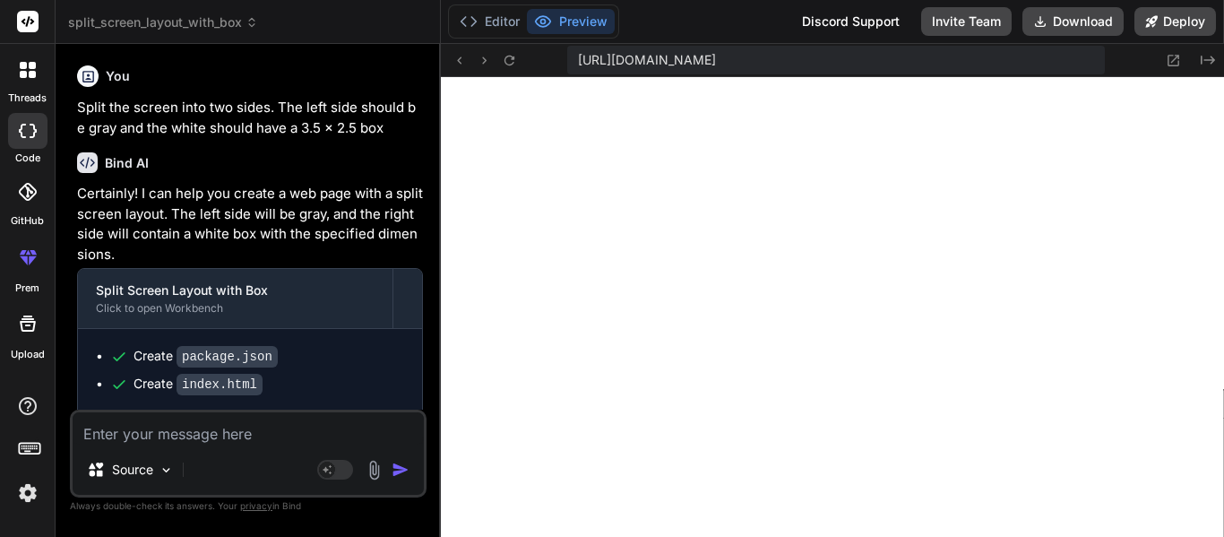
scroll to position [932, 0]
click at [280, 438] on textarea at bounding box center [248, 428] width 351 height 32
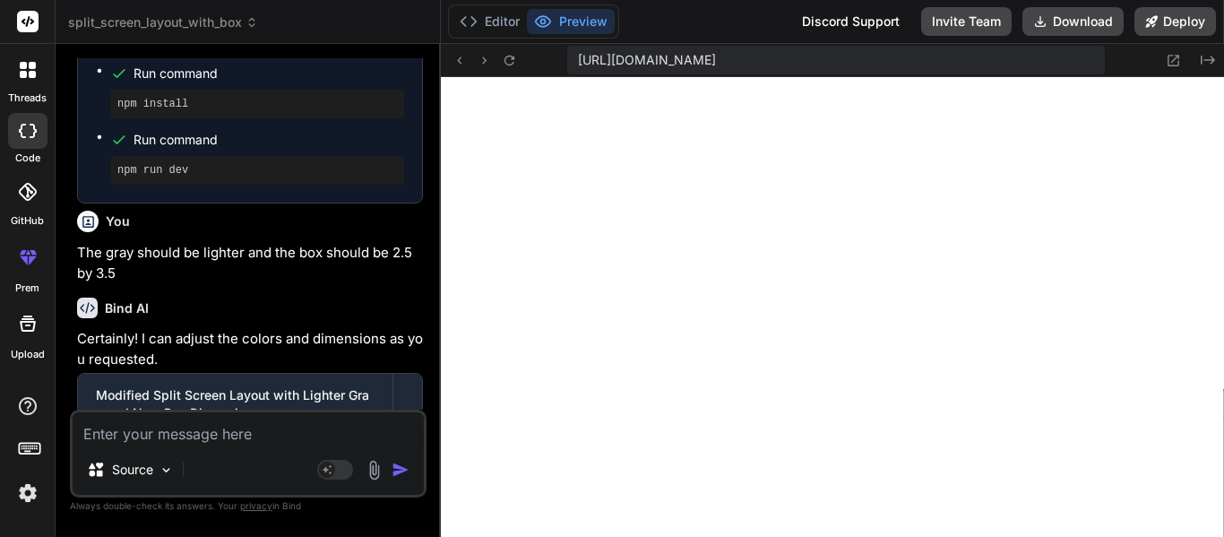
scroll to position [506, 0]
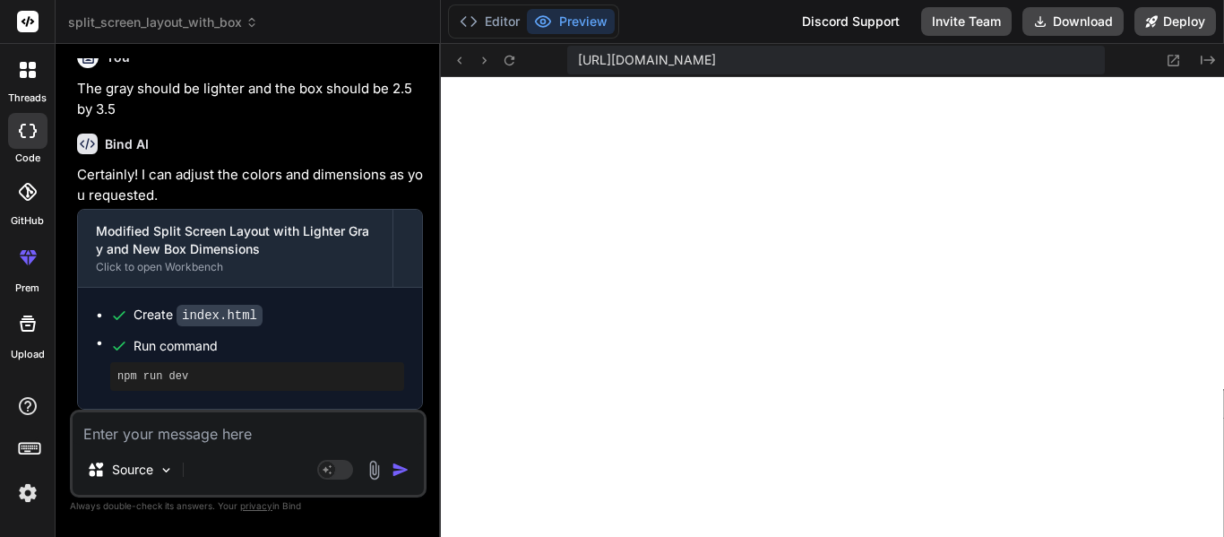
click at [156, 435] on textarea at bounding box center [248, 428] width 351 height 32
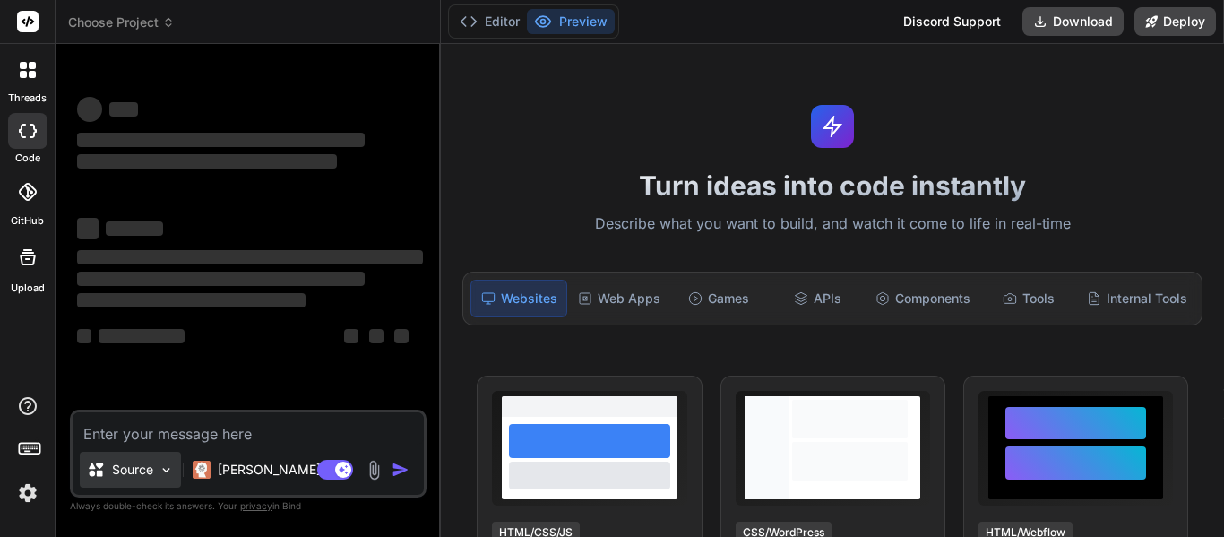
type textarea "x"
type textarea "C"
type textarea "x"
type textarea "Cr"
type textarea "x"
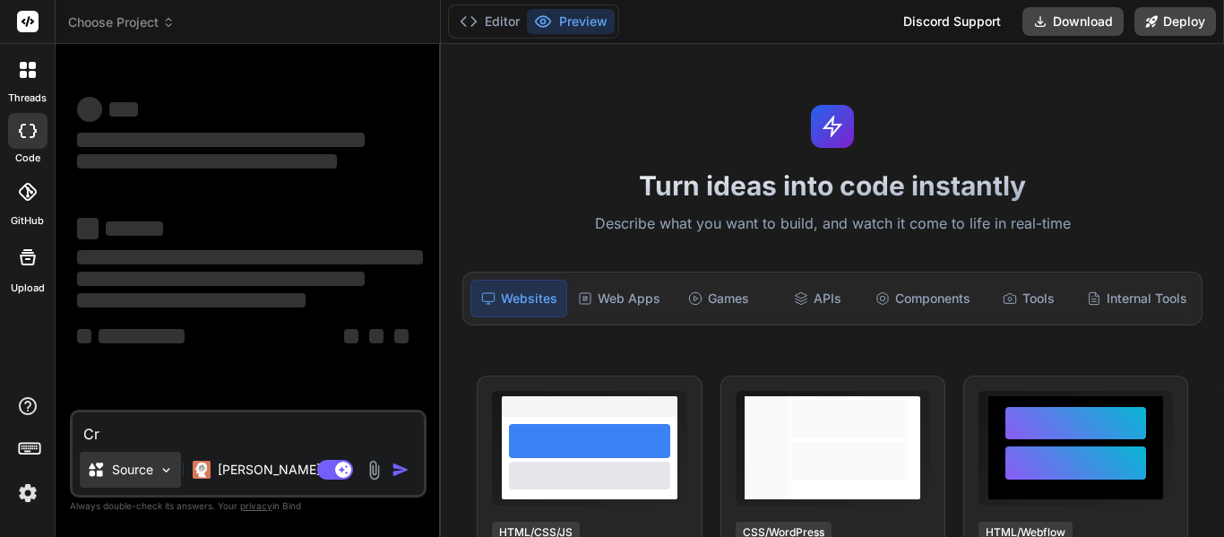
type textarea "Cre"
type textarea "x"
type textarea "Crea"
type textarea "x"
type textarea "Creat"
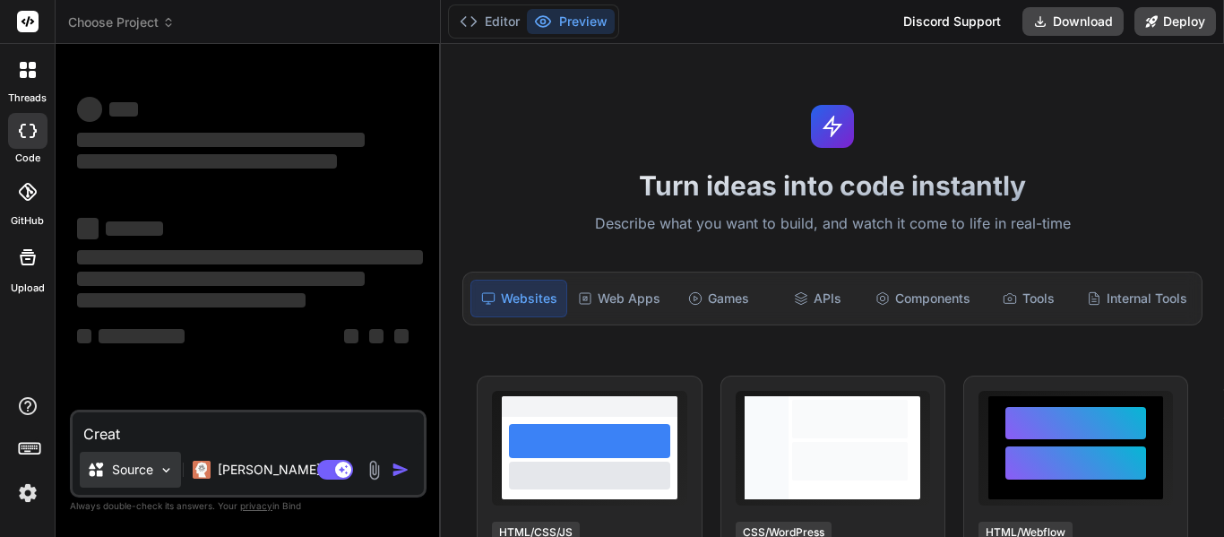
type textarea "x"
type textarea "Create"
type textarea "x"
type textarea "Create"
type textarea "x"
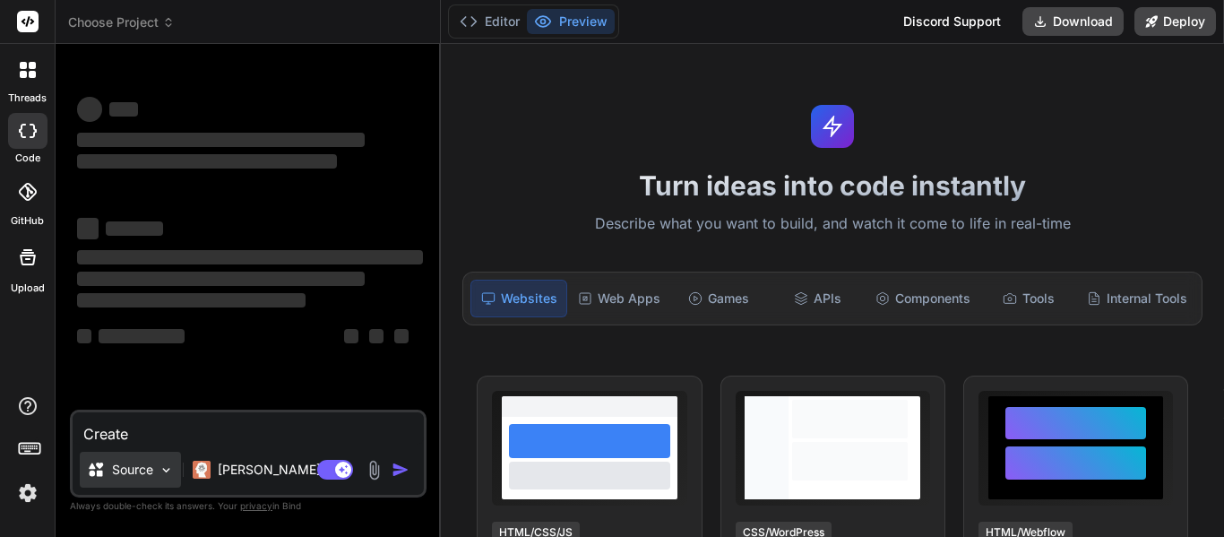
type textarea "Create m"
type textarea "x"
type textarea "Create me"
type textarea "x"
type textarea "Create me"
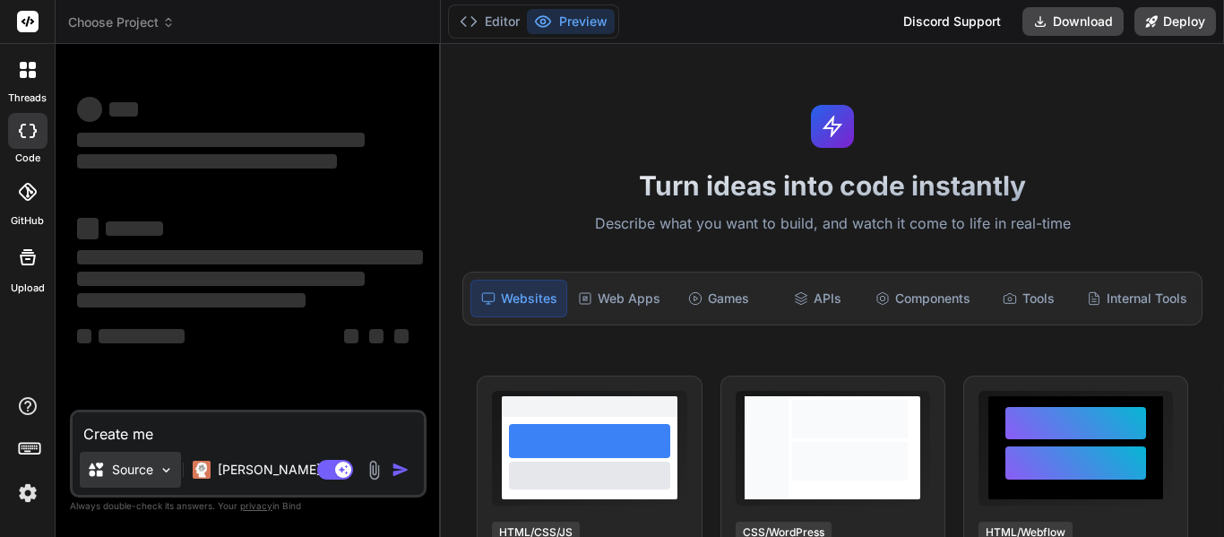
type textarea "x"
type textarea "Create me a"
type textarea "x"
type textarea "Create me a"
type textarea "x"
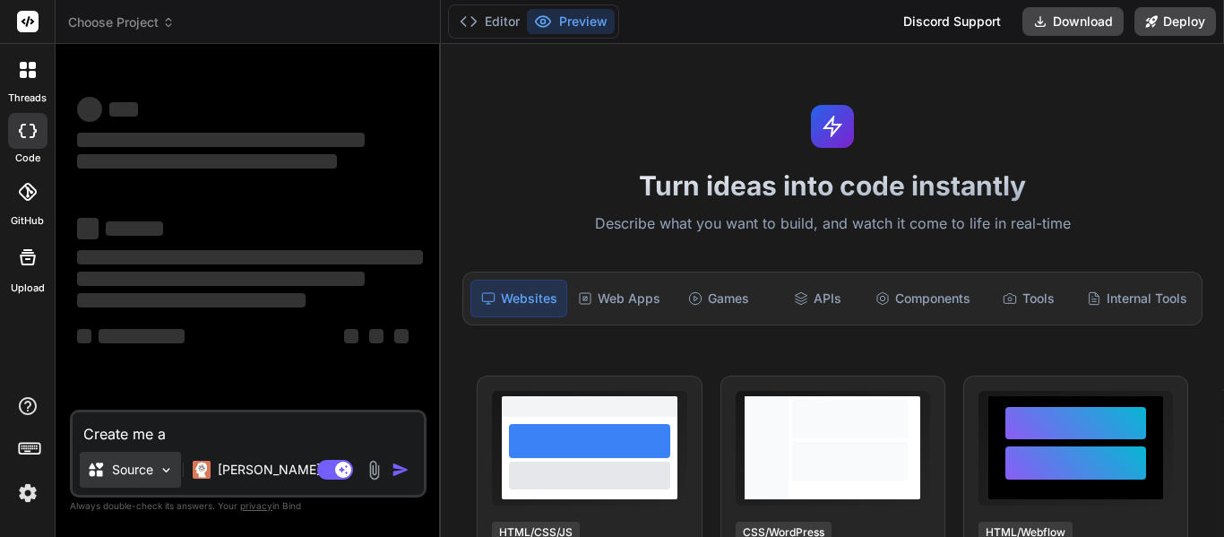
type textarea "Create me a s"
type textarea "x"
type textarea "Create me a si"
type textarea "x"
type textarea "Create me a sid"
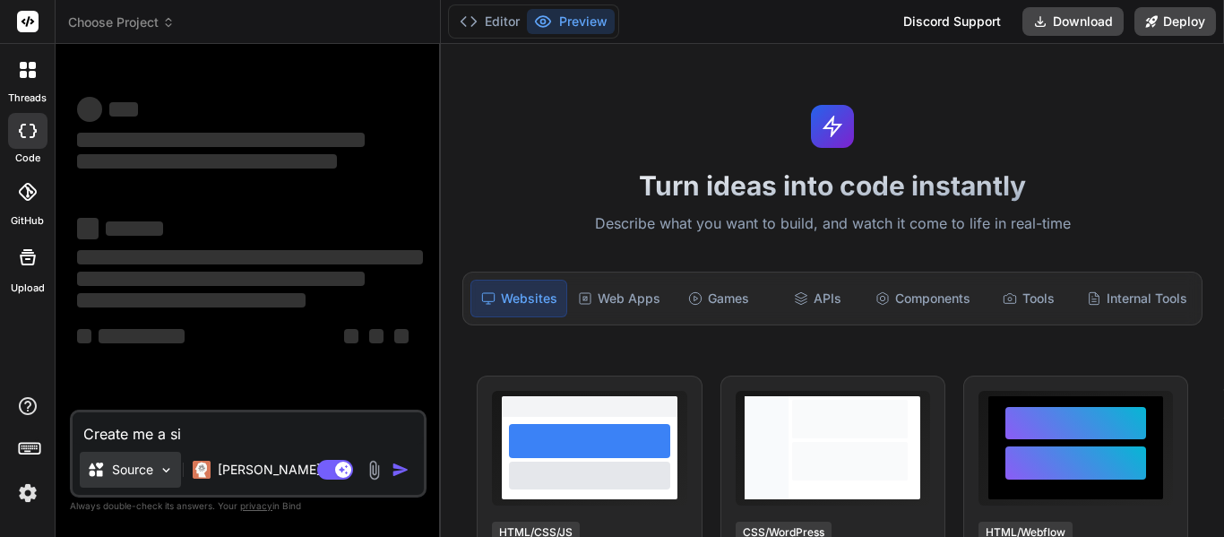
type textarea "x"
type textarea "Create me a side"
type textarea "x"
type textarea "Create me a sideb"
type textarea "x"
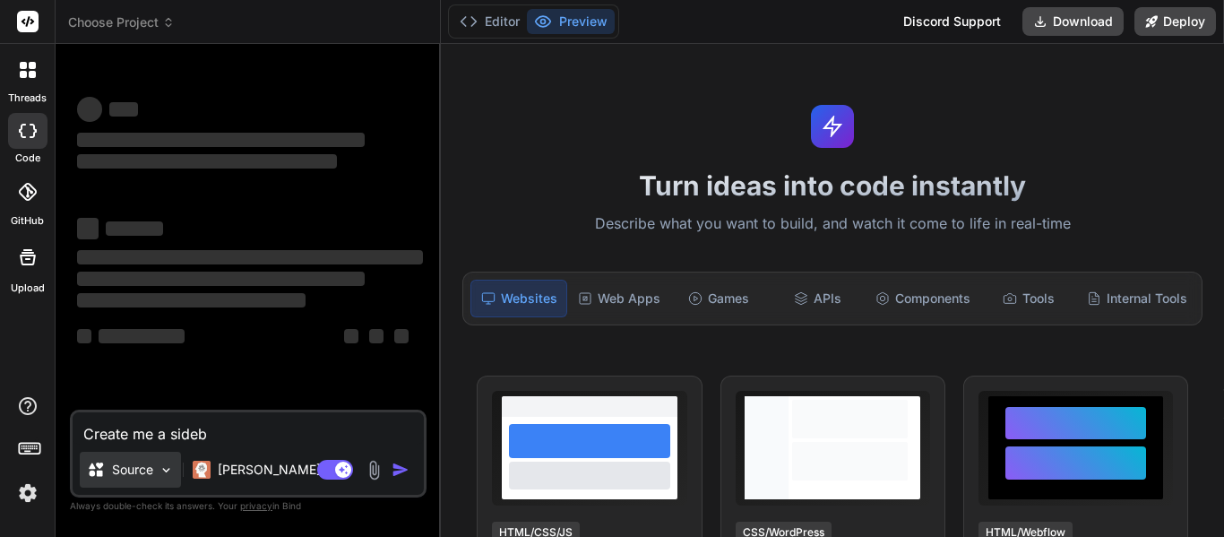
type textarea "Create me a sideba"
type textarea "x"
type textarea "Create me a sidebar"
type textarea "x"
type textarea "Create me a sidebar"
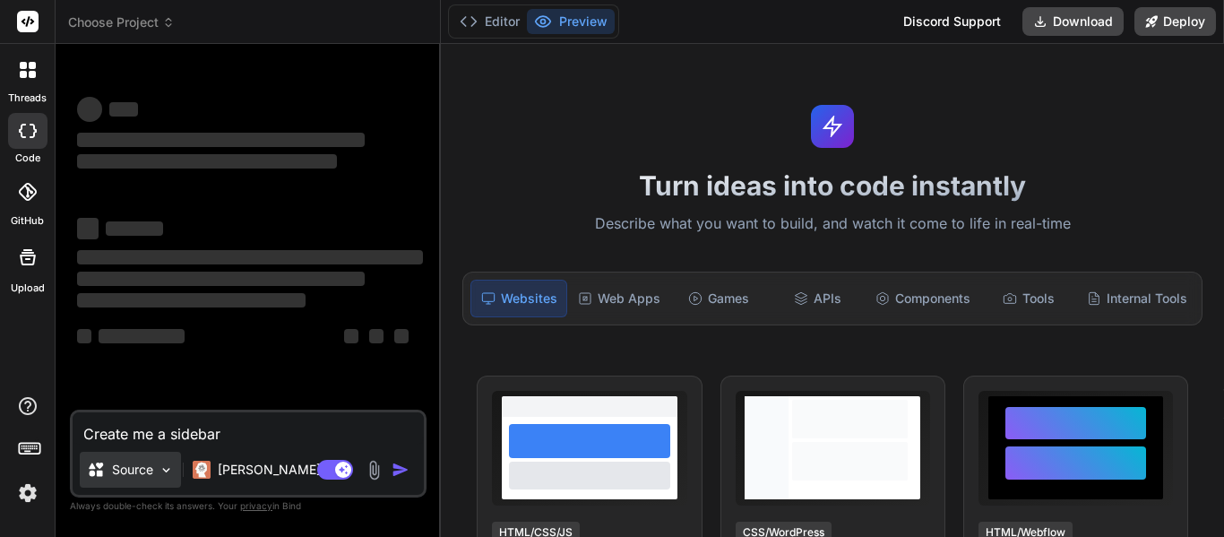
type textarea "x"
type textarea "Create me a sidebar w"
type textarea "x"
type textarea "Create me a sidebar wi"
type textarea "x"
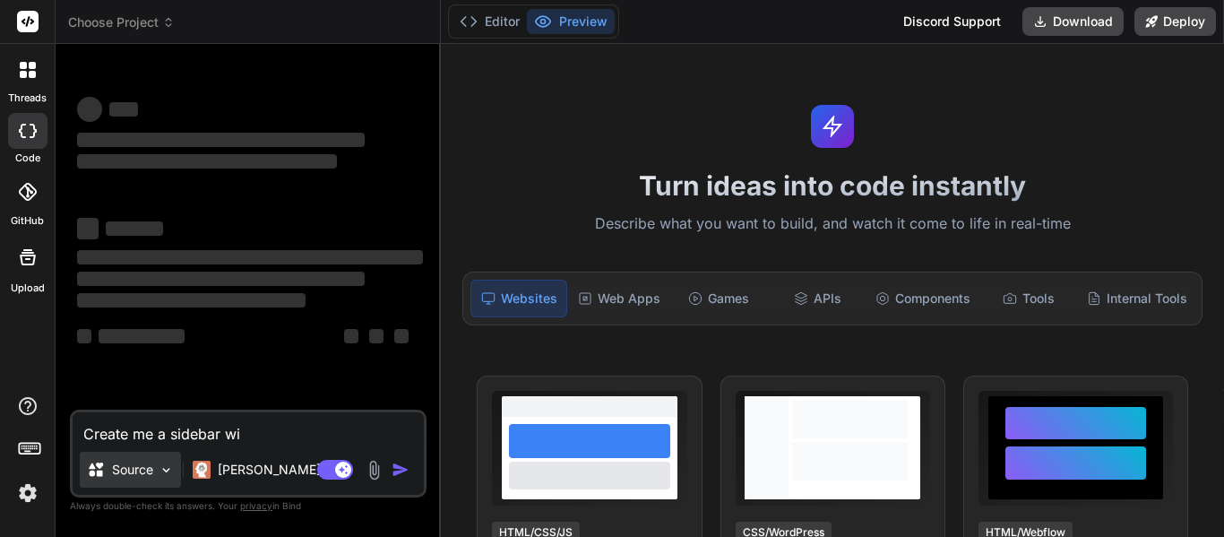
type textarea "Create me a sidebar wit"
type textarea "x"
type textarea "Create me a sidebar with"
type textarea "x"
type textarea "Create me a sidebar with"
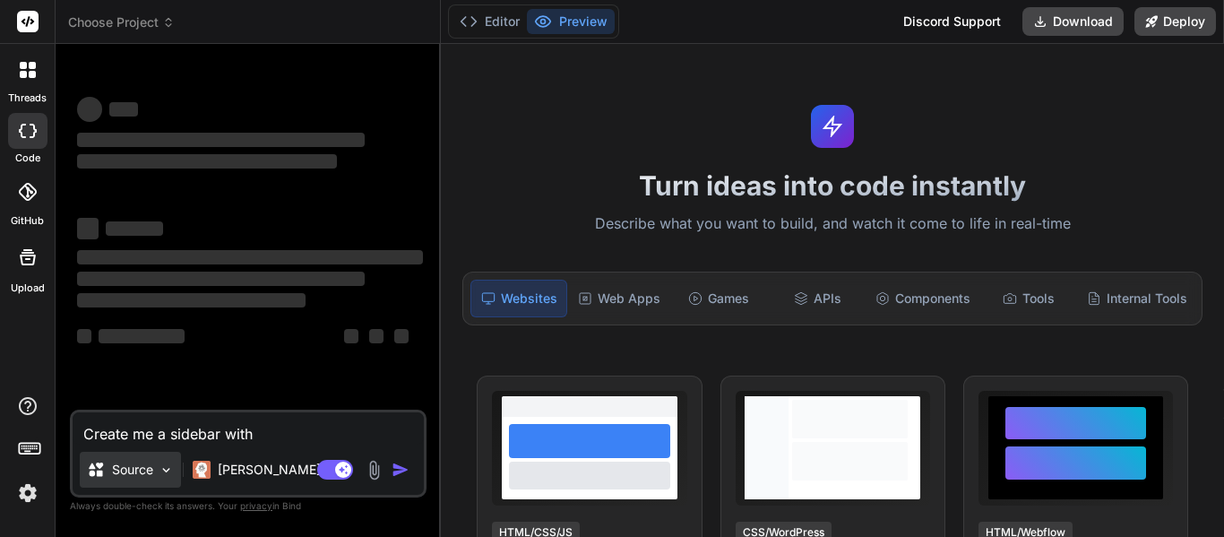
type textarea "x"
type textarea "Create me a sidebar with f"
type textarea "x"
type textarea "Create me a sidebar with fa"
type textarea "x"
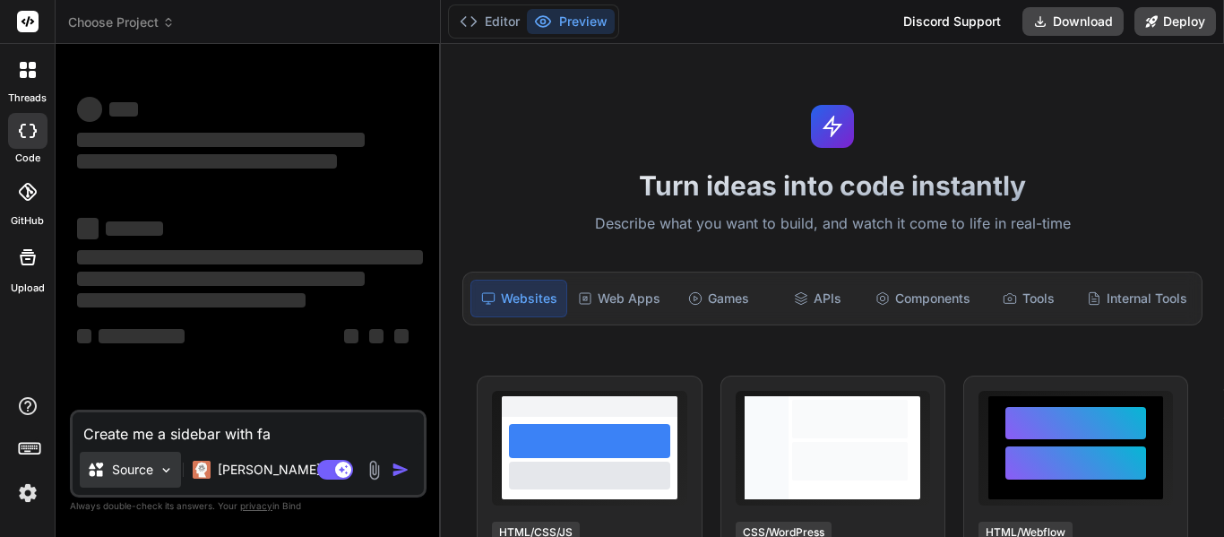
type textarea "Create me a sidebar with fas"
type textarea "x"
type textarea "Create me a sidebar with fas-"
type textarea "x"
type textarea "Create me a sidebar with fas-f"
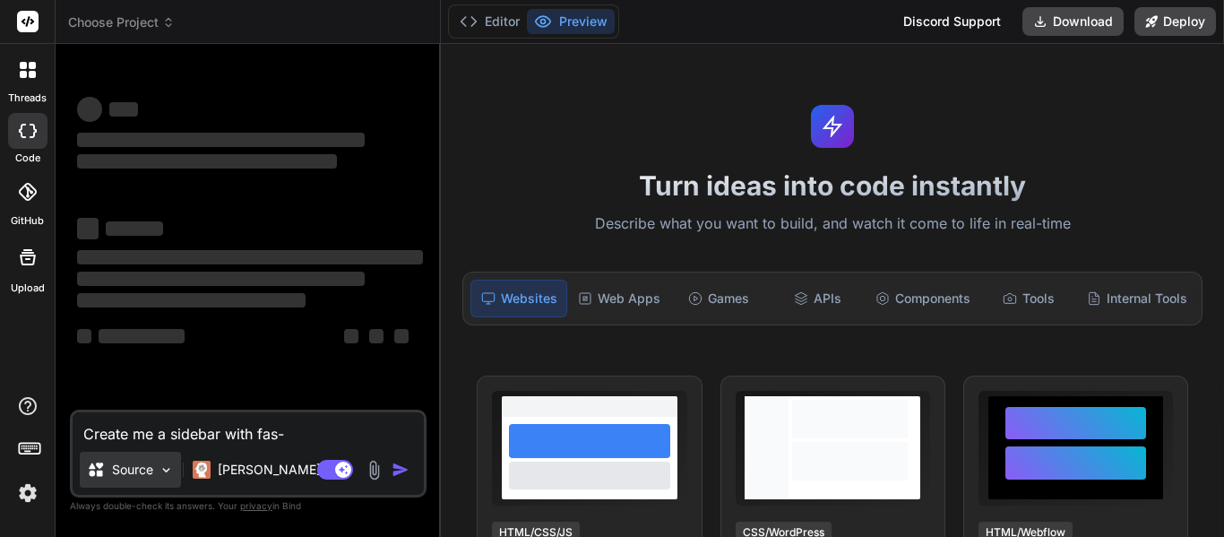
type textarea "x"
type textarea "Create me a sidebar with fas-f"
type textarea "x"
type textarea "Create me a sidebar with fas-f a"
type textarea "x"
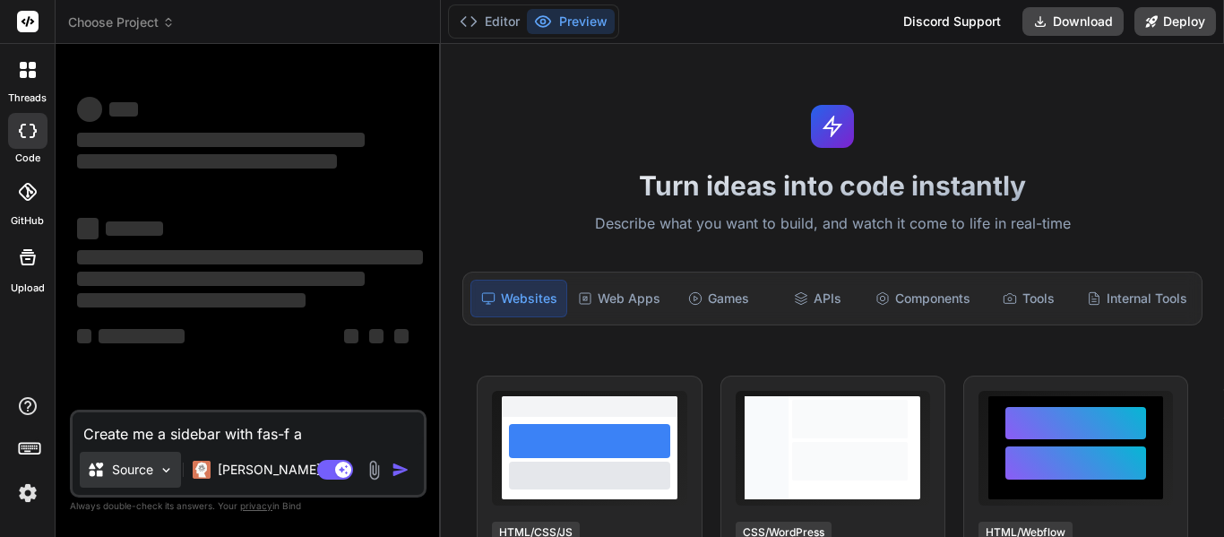
type textarea "Create me a sidebar with fas-f"
type textarea "x"
type textarea "Create me a sidebar with fas-f"
type textarea "x"
type textarea "Create me a sidebar with fas-fa"
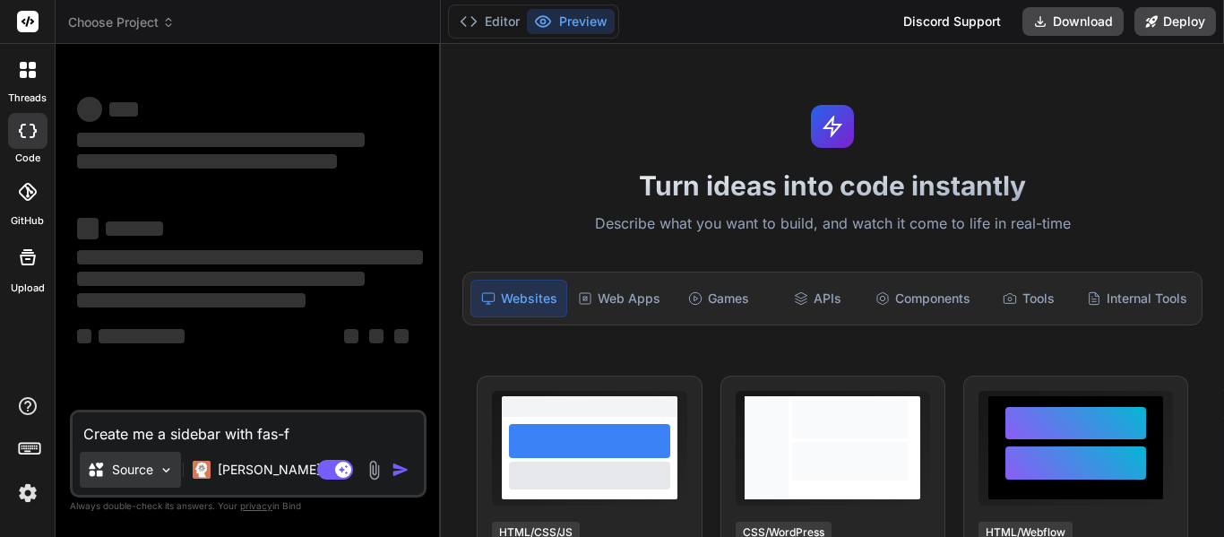
type textarea "x"
type textarea "Create me a sidebar with fas-fa"
type textarea "x"
type textarea "Create me a sidebar with fas-fa i"
type textarea "x"
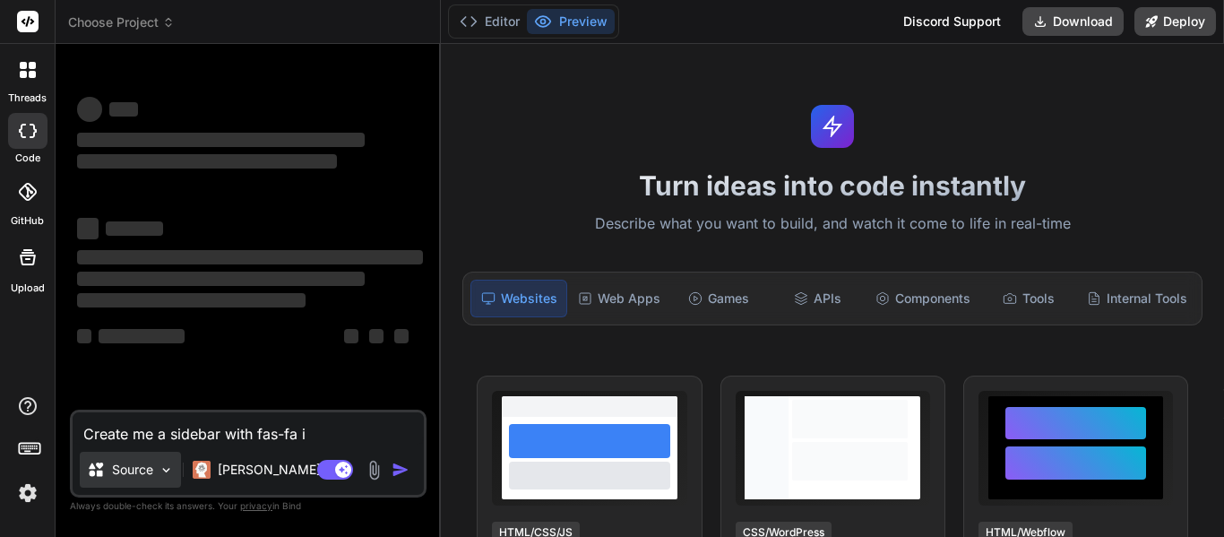
type textarea "Create me a sidebar with fas-fa ic"
type textarea "x"
type textarea "Create me a sidebar with fas-fa ico"
type textarea "x"
type textarea "Create me a sidebar with fas-fa icon"
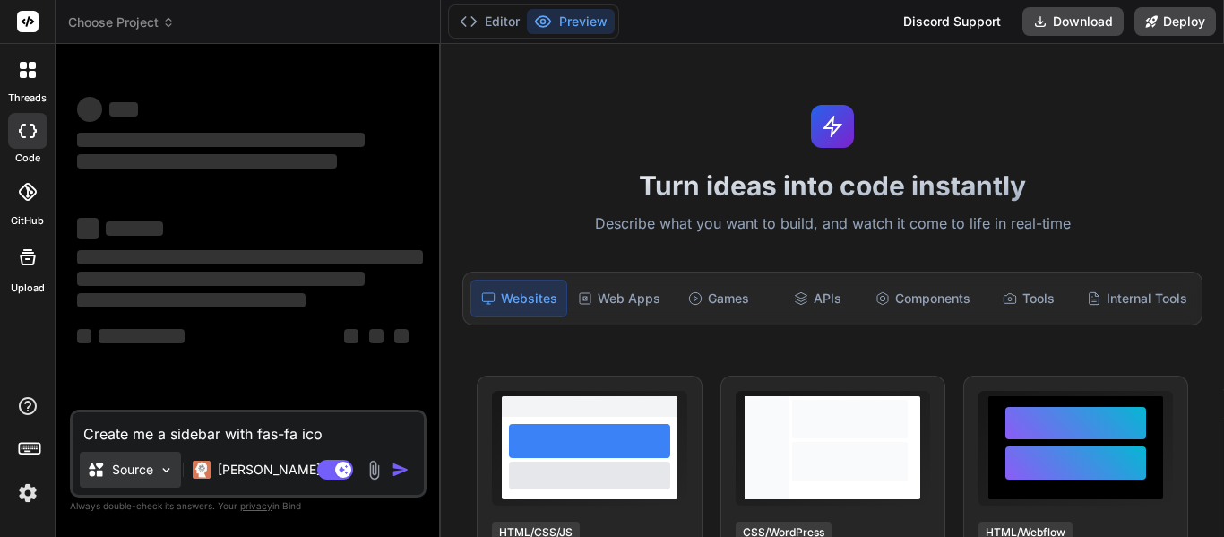
type textarea "x"
type textarea "Create me a sidebar with fas-fa icons"
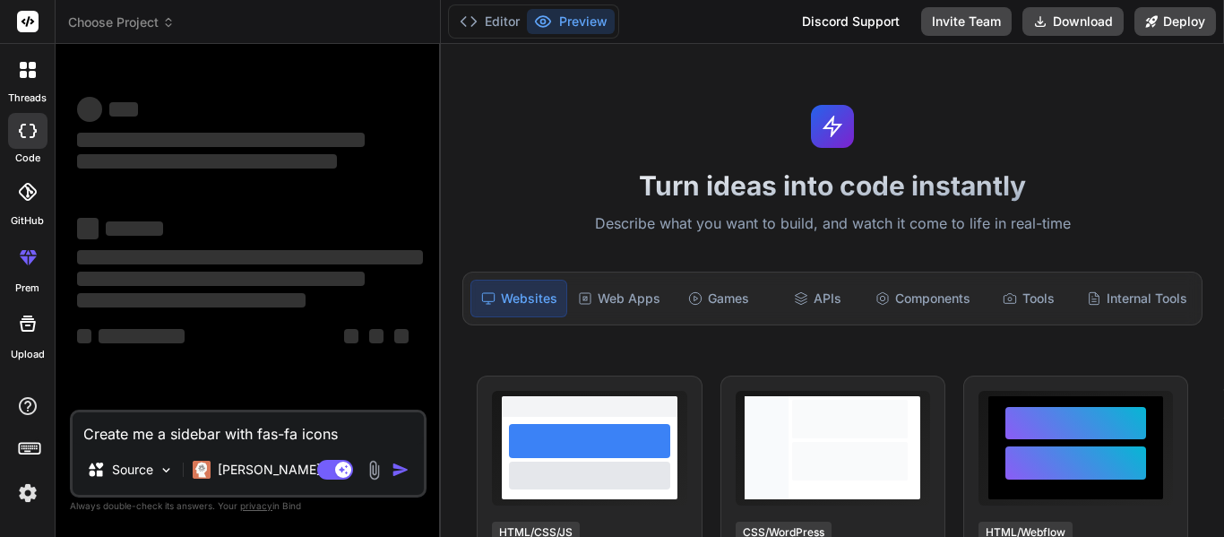
type textarea "x"
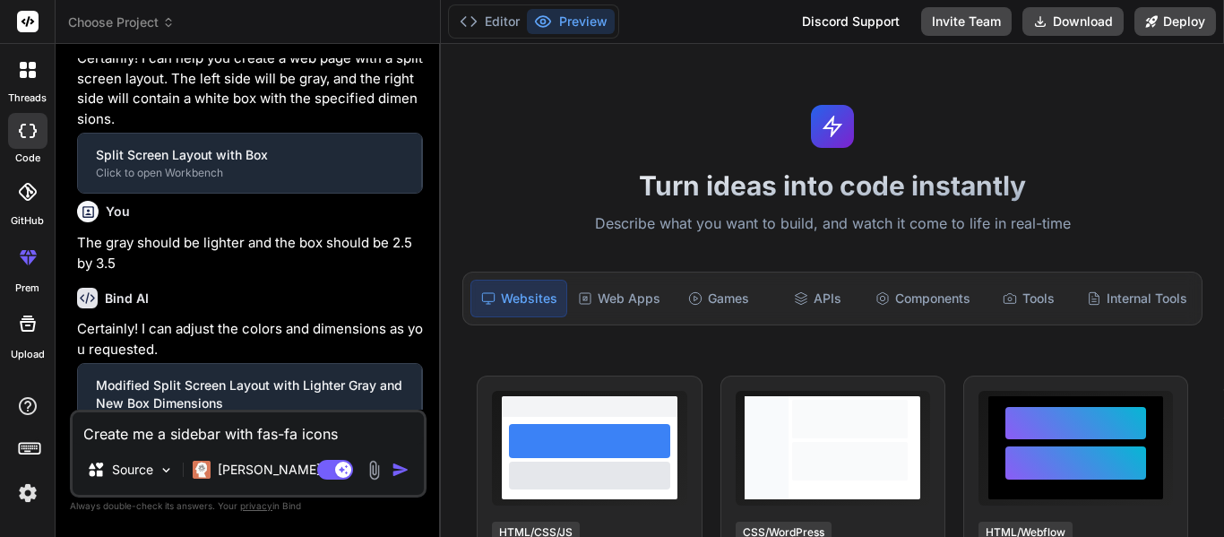
type textarea "Create me a sidebar with fas-fa icons"
click at [19, 79] on div at bounding box center [28, 70] width 38 height 38
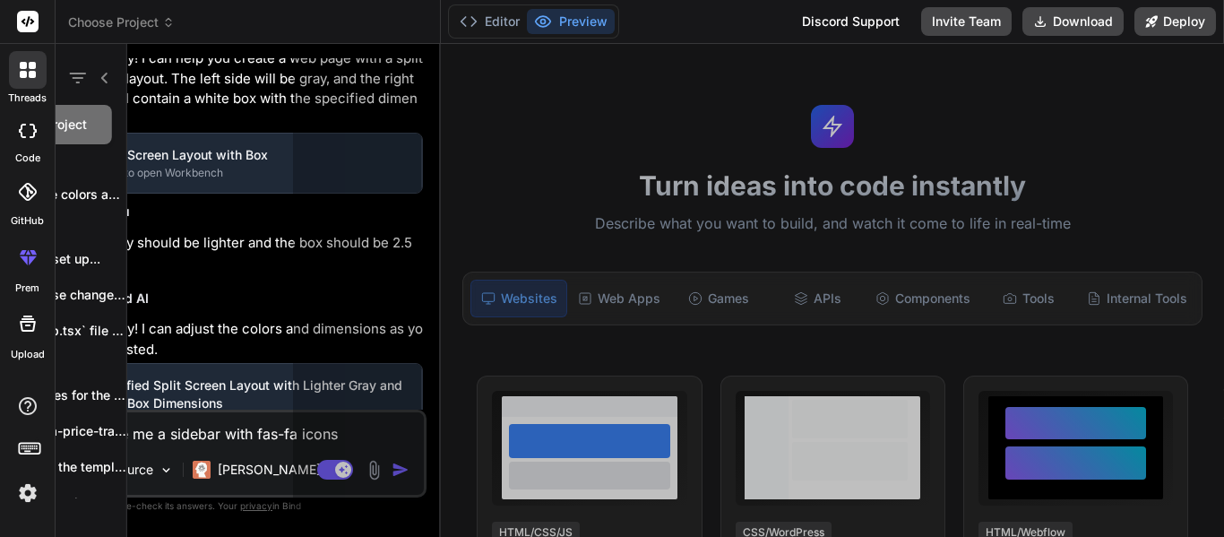
scroll to position [168, 0]
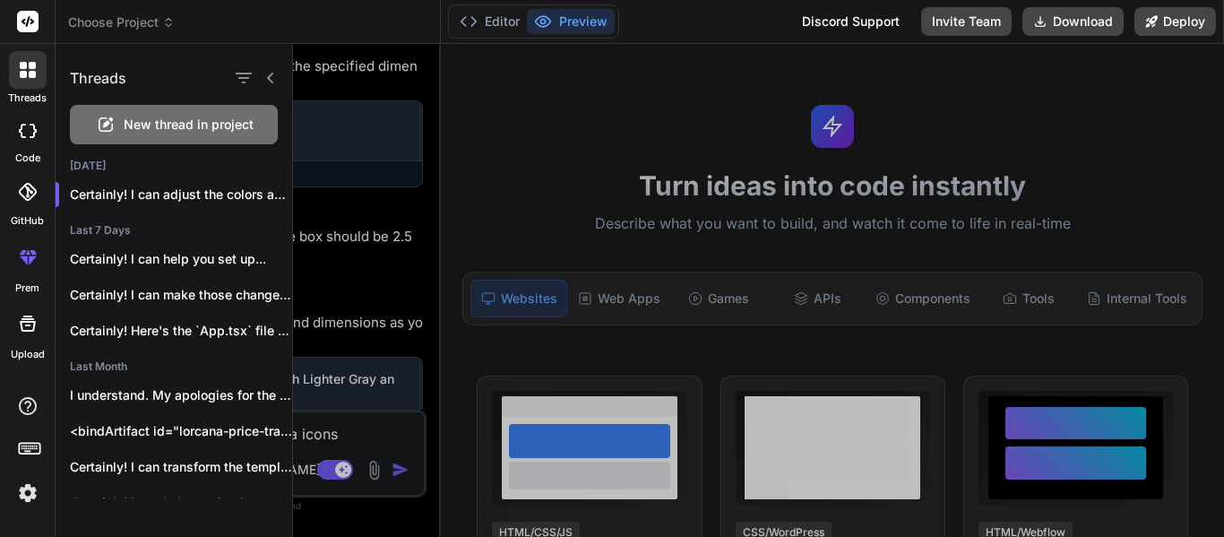
click at [160, 112] on div "New thread in project" at bounding box center [174, 124] width 208 height 39
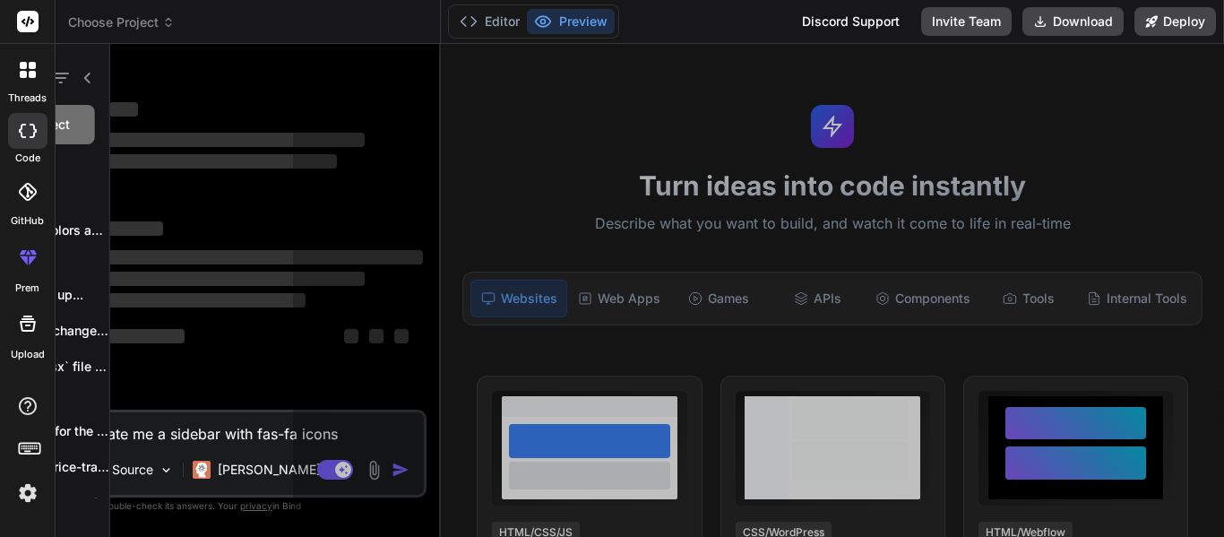
scroll to position [143, 0]
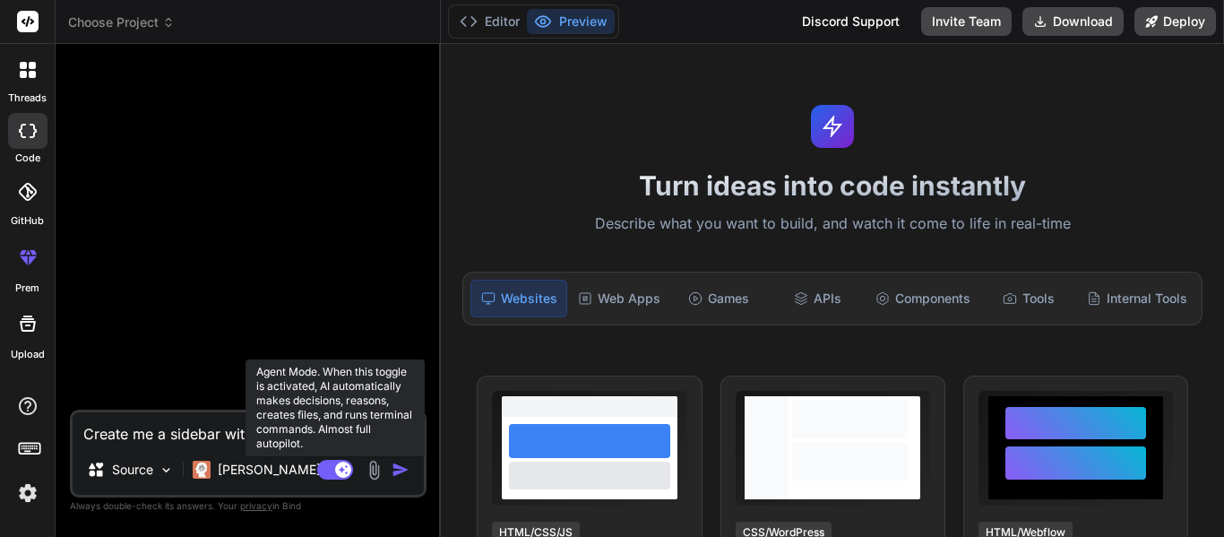
click at [345, 466] on icon at bounding box center [344, 468] width 9 height 9
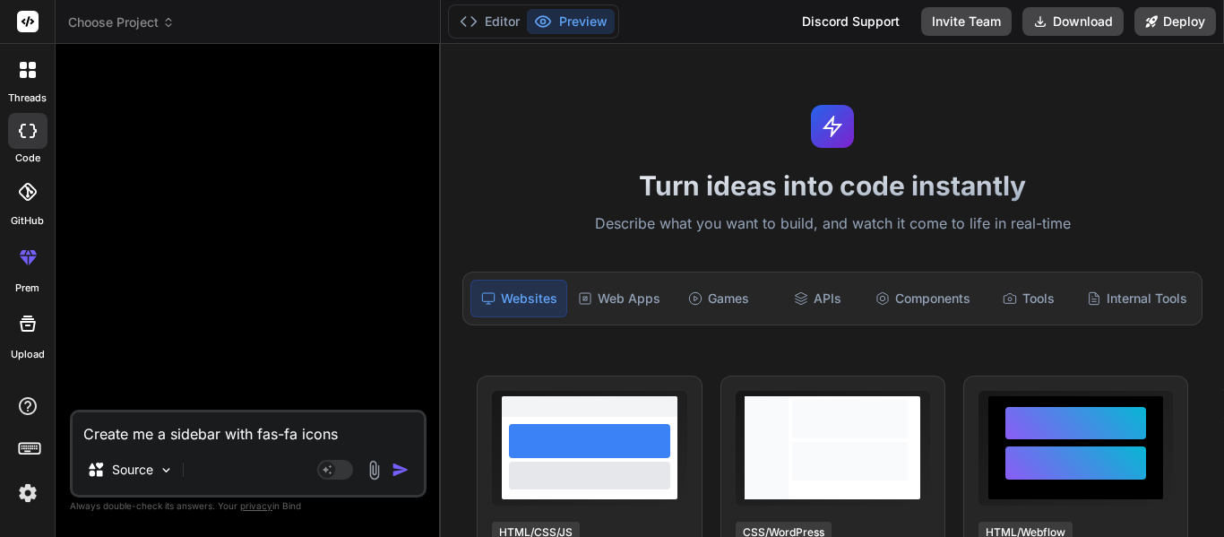
click at [183, 443] on textarea "Create me a sidebar with fas-fa icons" at bounding box center [248, 428] width 351 height 32
type textarea "x"
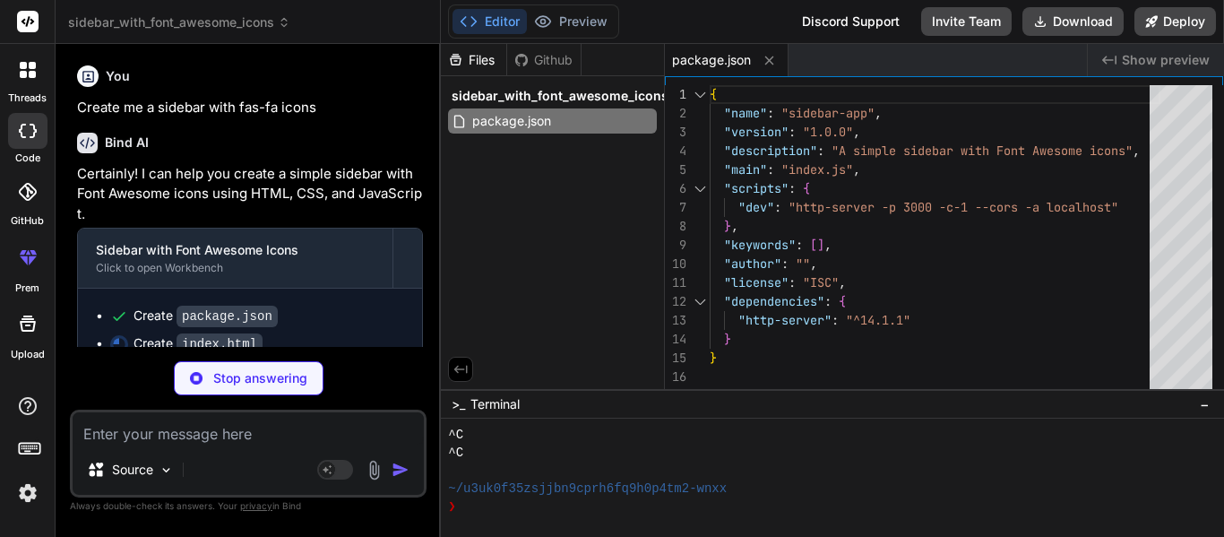
type textarea "x"
type textarea "fa-sign-out-alt"></i> Logout</a></li> </ul> </nav> </aside> <script src="script…"
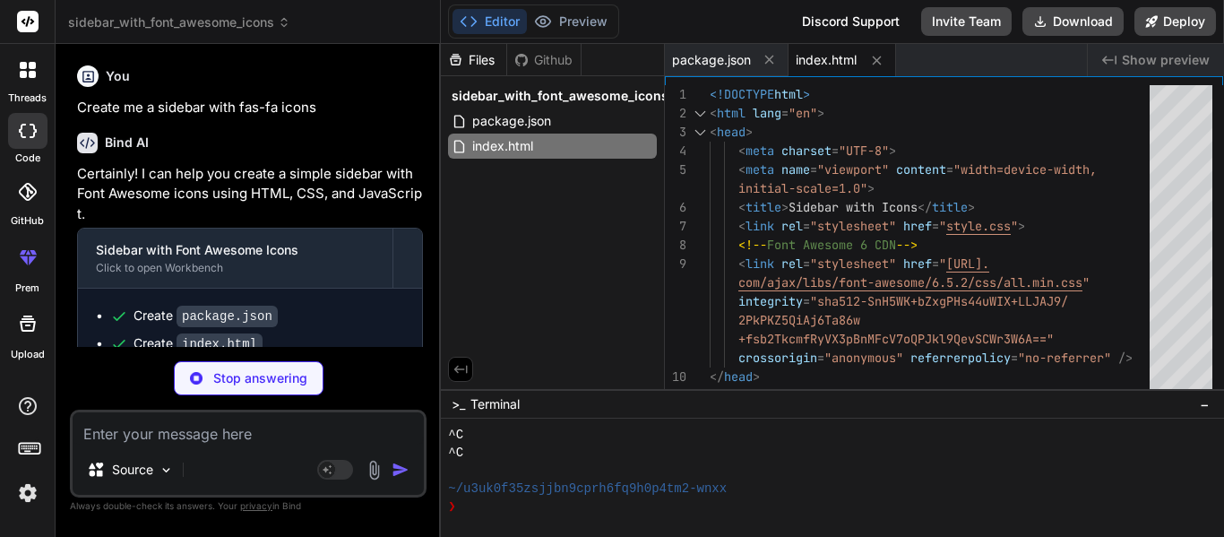
type textarea "x"
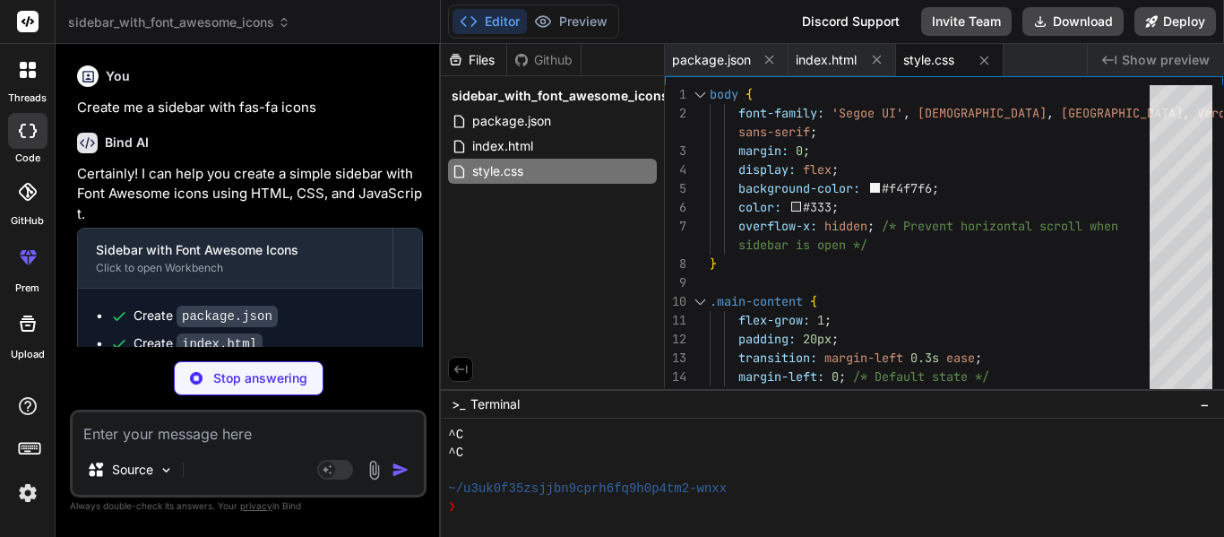
type textarea "x"
type textarea "toggleSidebar); } });"
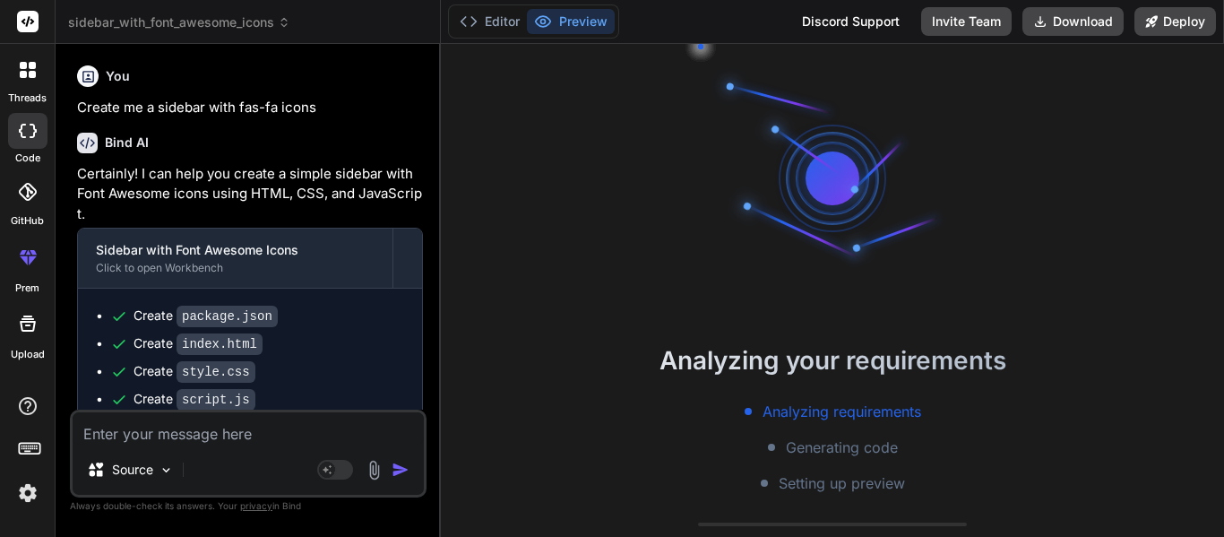
scroll to position [359, 0]
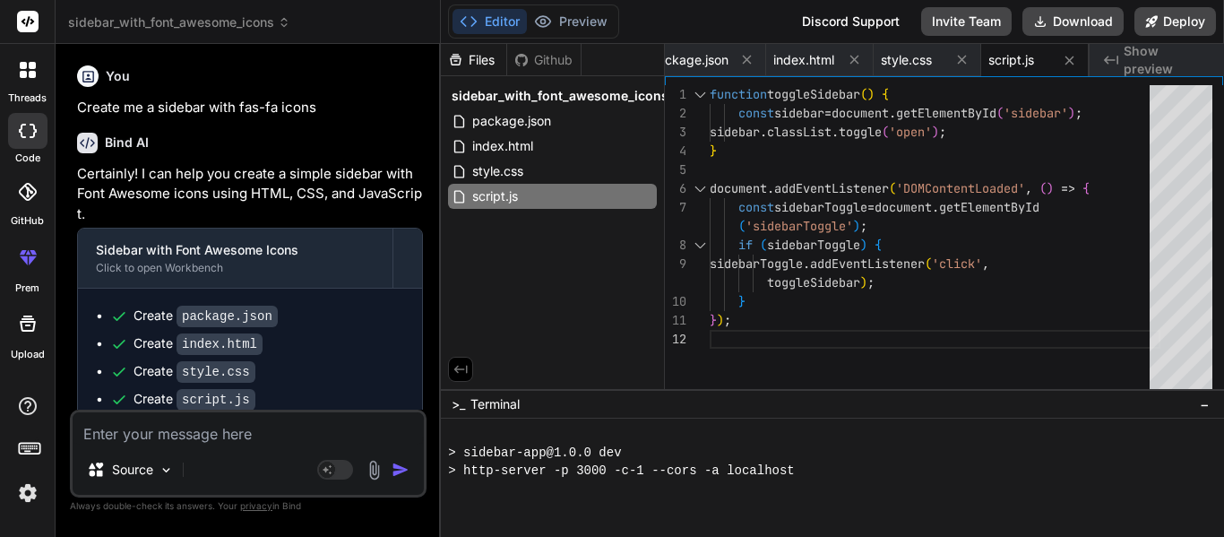
type textarea "x"
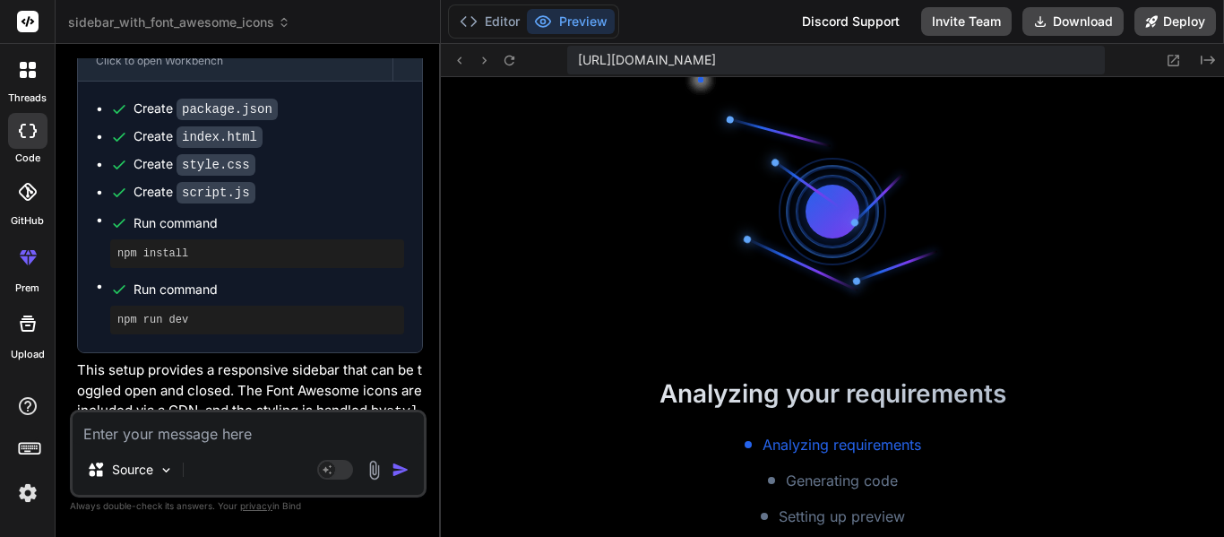
scroll to position [284, 0]
